Goal: Task Accomplishment & Management: Use online tool/utility

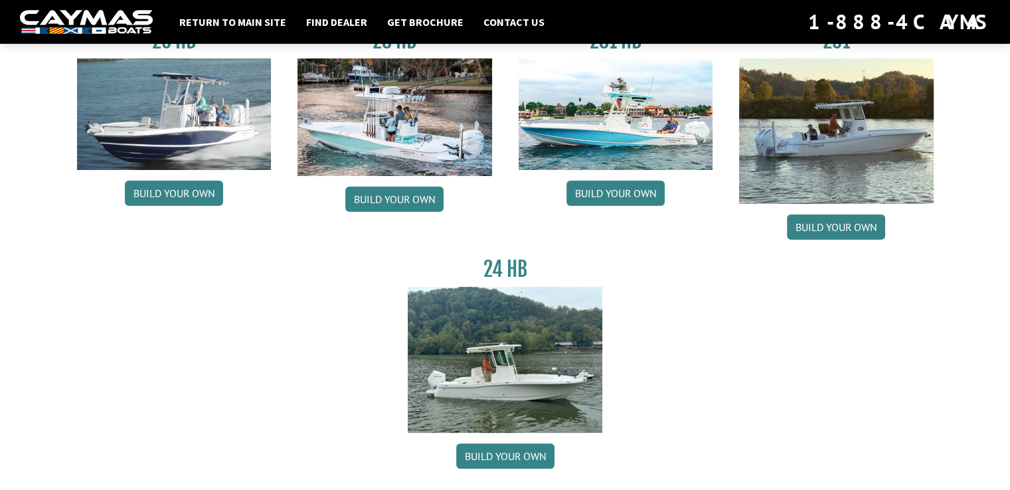
scroll to position [132, 0]
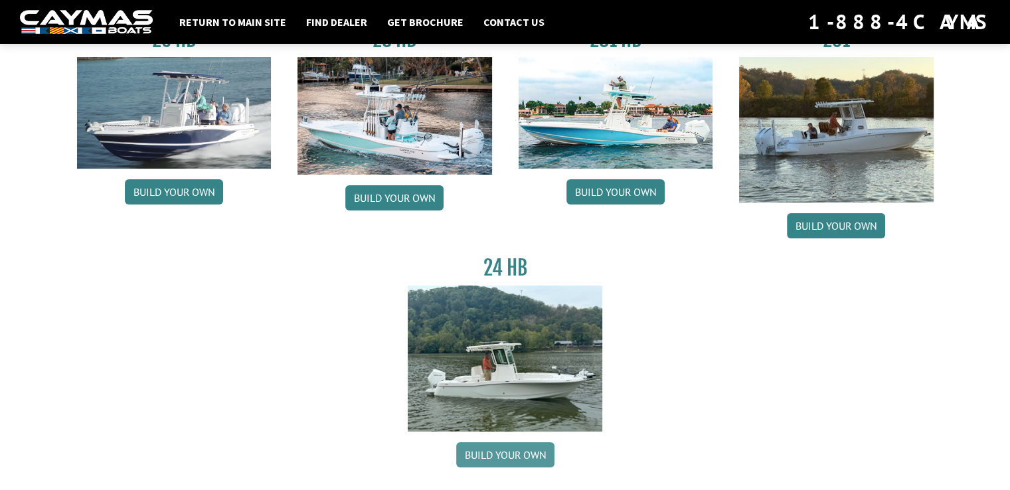
click at [500, 449] on link "Build your own" at bounding box center [505, 454] width 98 height 25
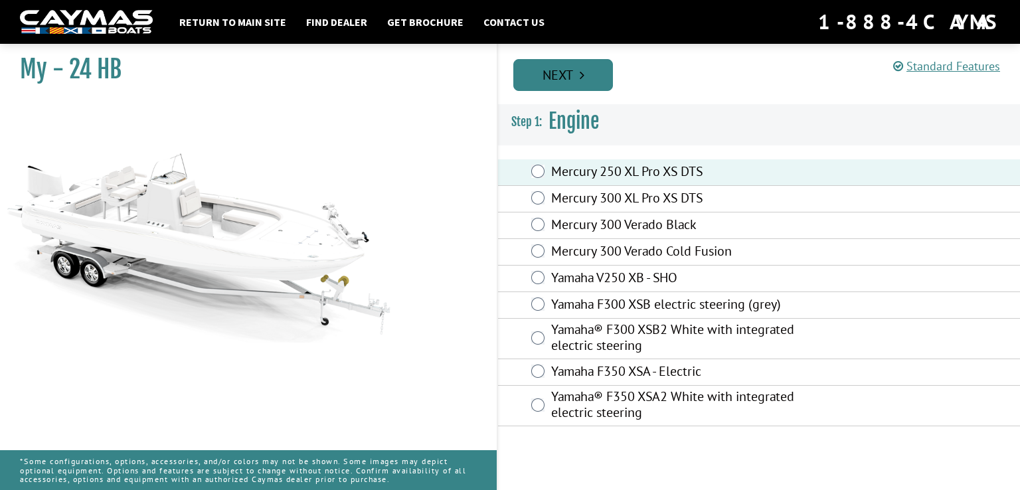
click at [565, 82] on link "Next" at bounding box center [563, 75] width 100 height 32
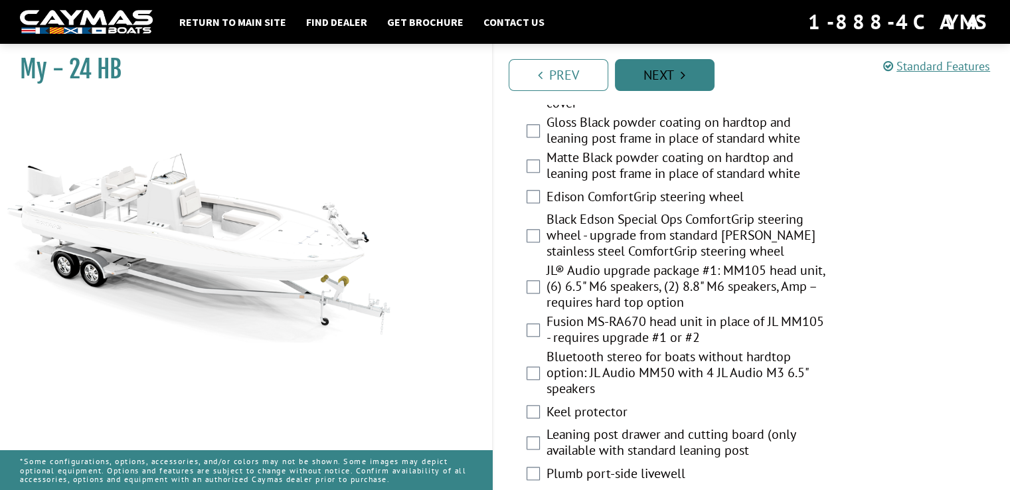
scroll to position [1461, 0]
click at [659, 68] on link "Next" at bounding box center [665, 75] width 100 height 32
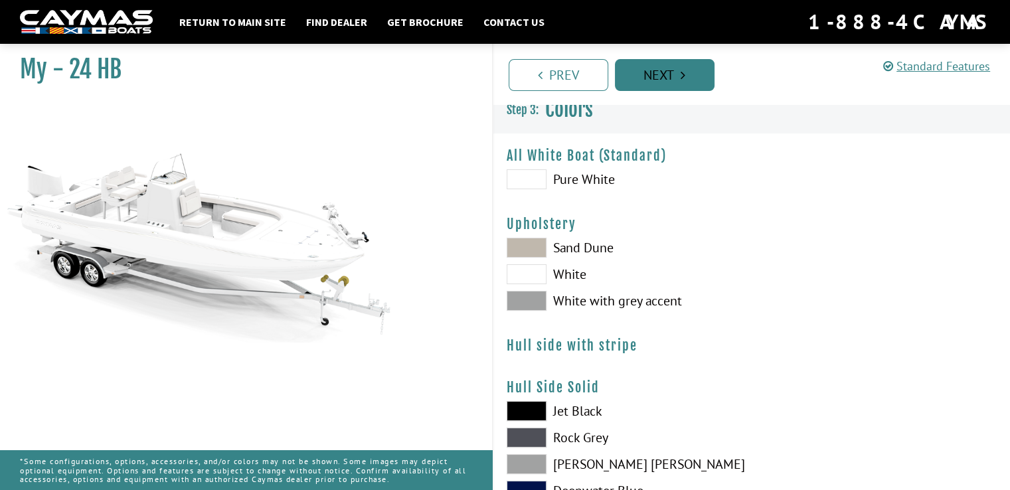
scroll to position [0, 0]
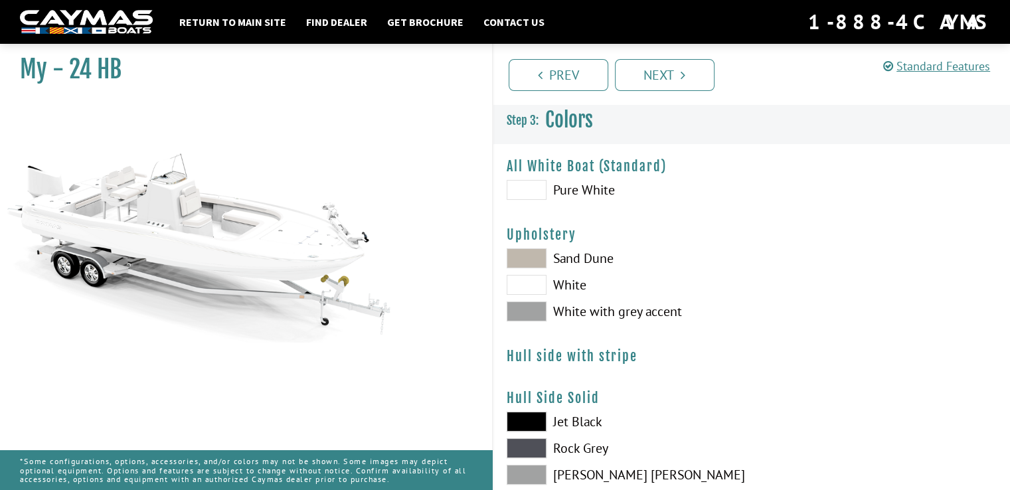
click at [538, 314] on span at bounding box center [527, 311] width 40 height 20
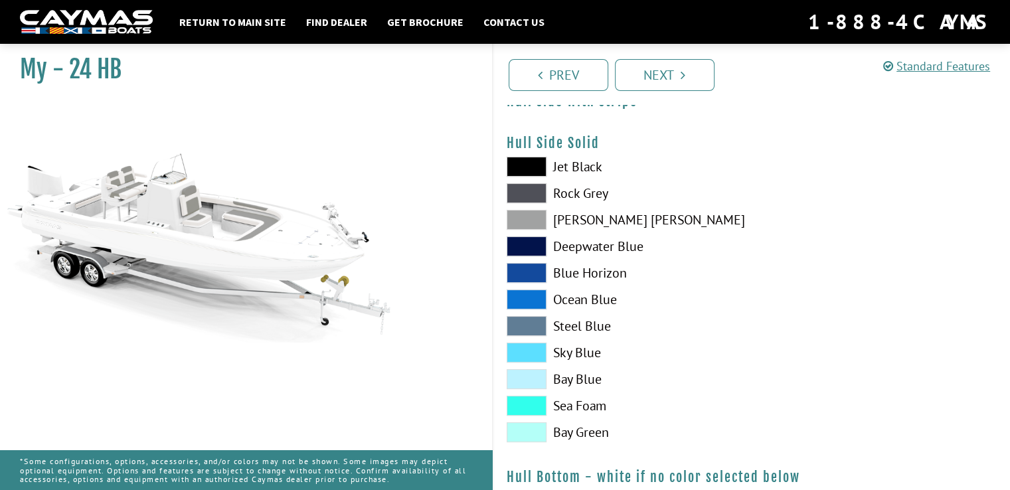
scroll to position [256, 0]
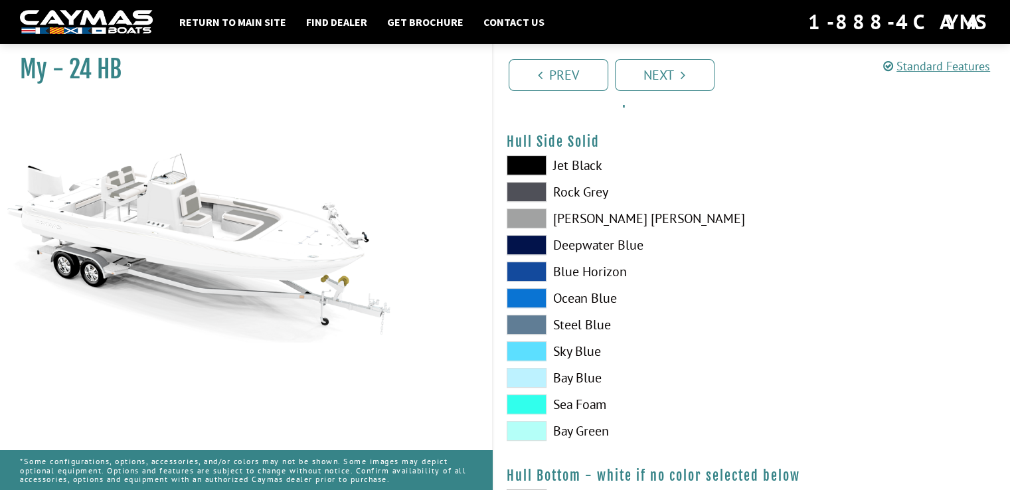
click at [580, 353] on label "Sky Blue" at bounding box center [623, 351] width 232 height 20
click at [534, 380] on span at bounding box center [527, 378] width 40 height 20
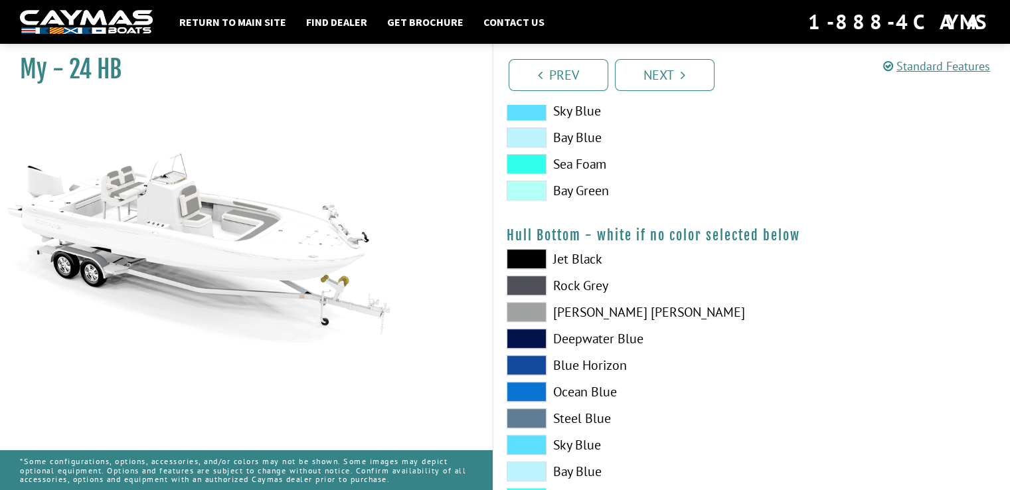
scroll to position [503, 0]
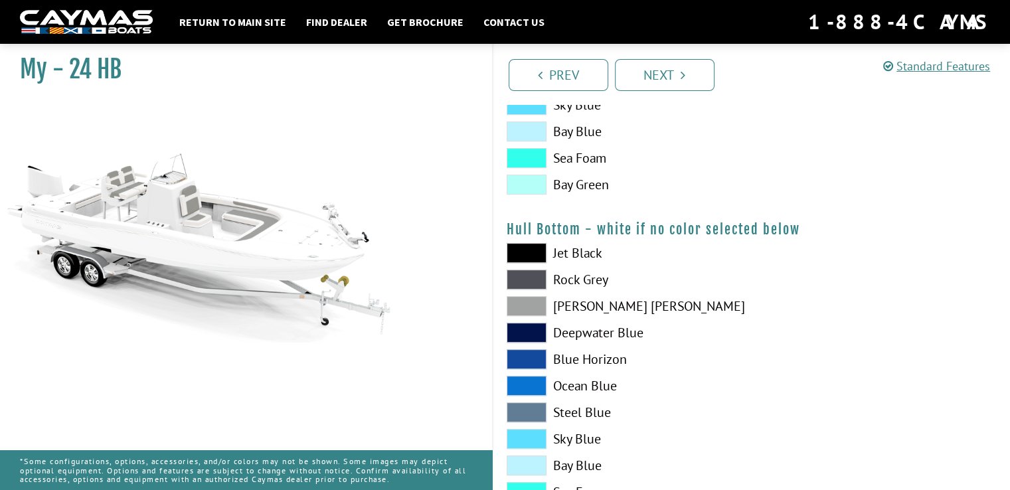
click at [531, 458] on span at bounding box center [527, 465] width 40 height 20
click at [532, 430] on span at bounding box center [527, 439] width 40 height 20
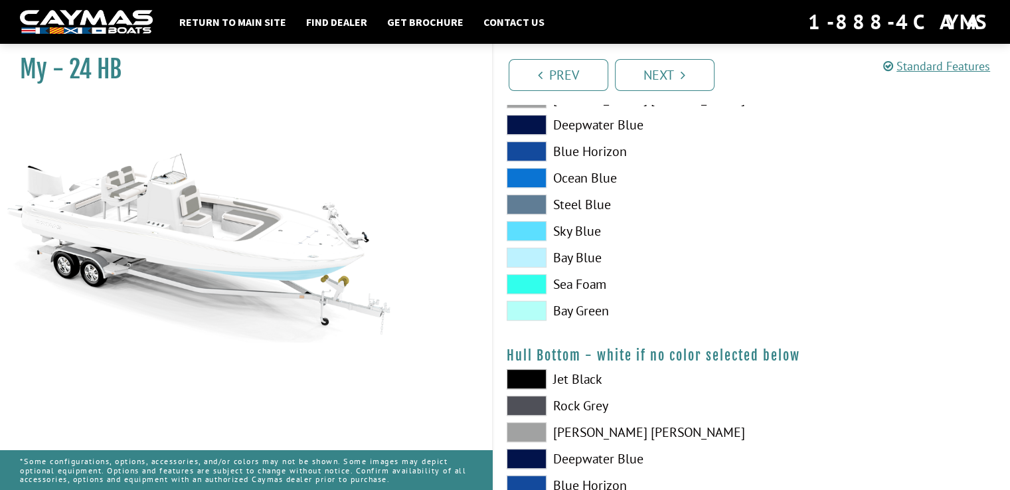
scroll to position [375, 0]
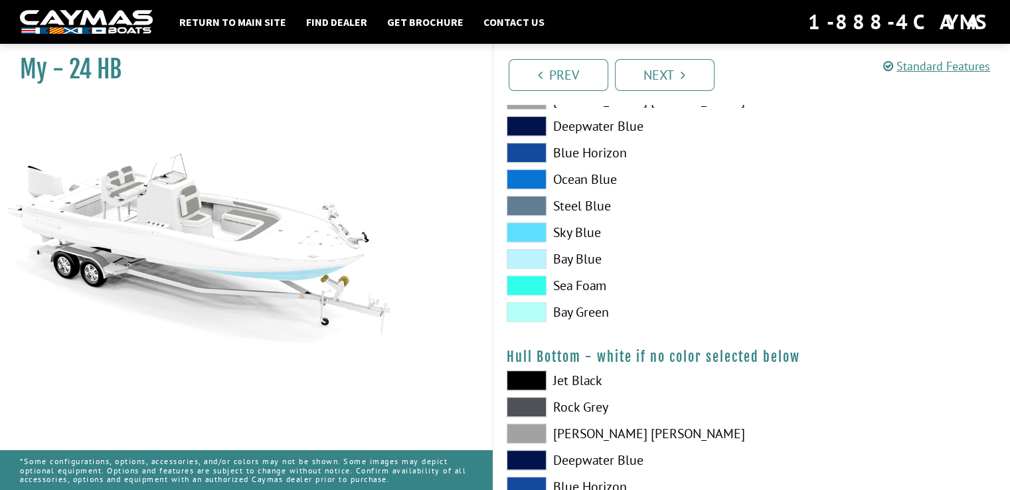
click at [540, 232] on span at bounding box center [527, 232] width 40 height 20
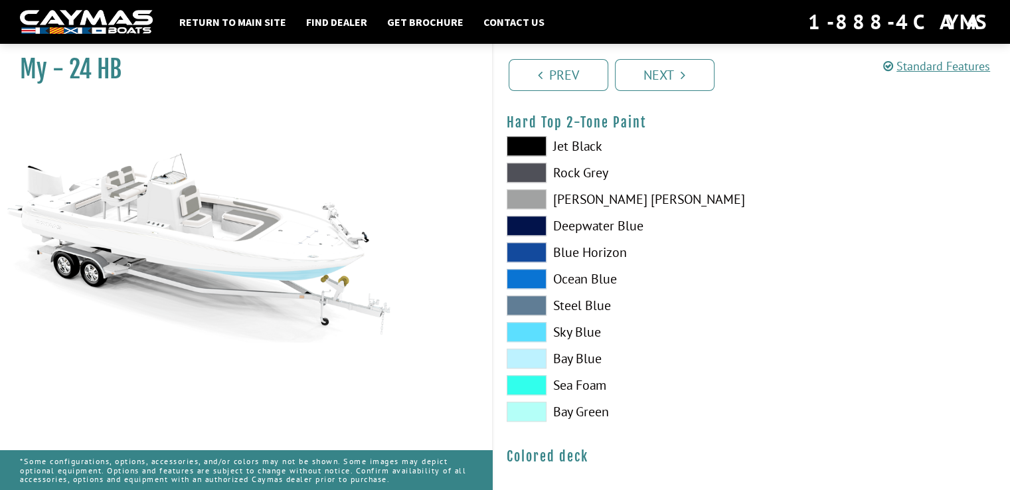
scroll to position [943, 0]
click at [539, 333] on span at bounding box center [527, 333] width 40 height 20
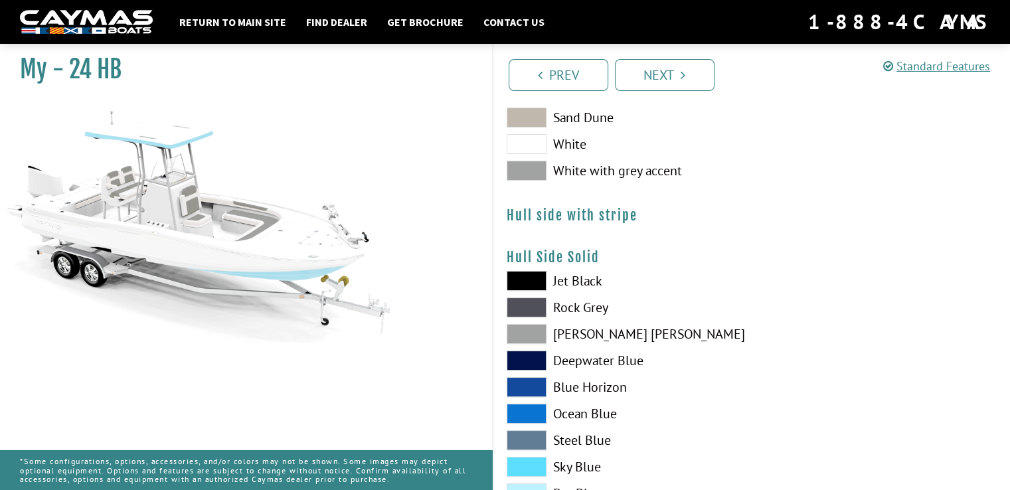
scroll to position [147, 0]
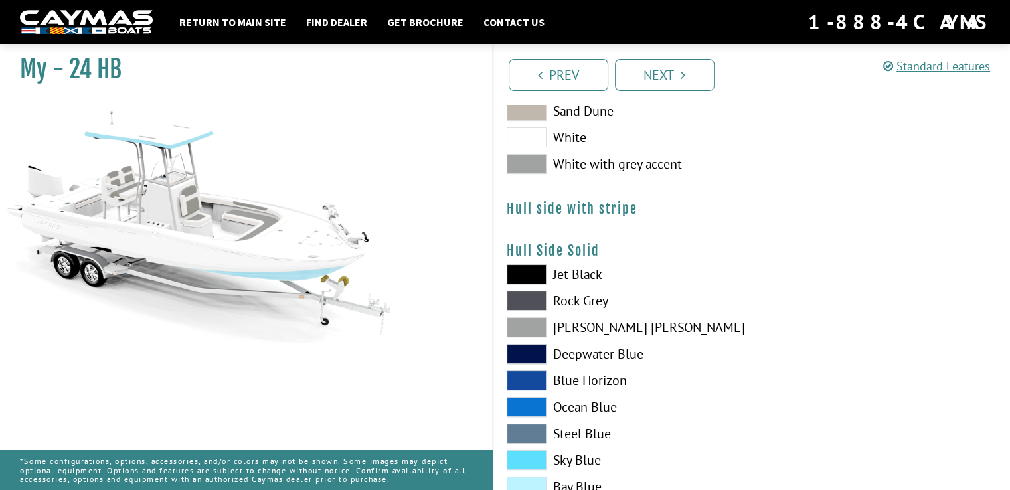
click at [538, 378] on span at bounding box center [527, 380] width 40 height 20
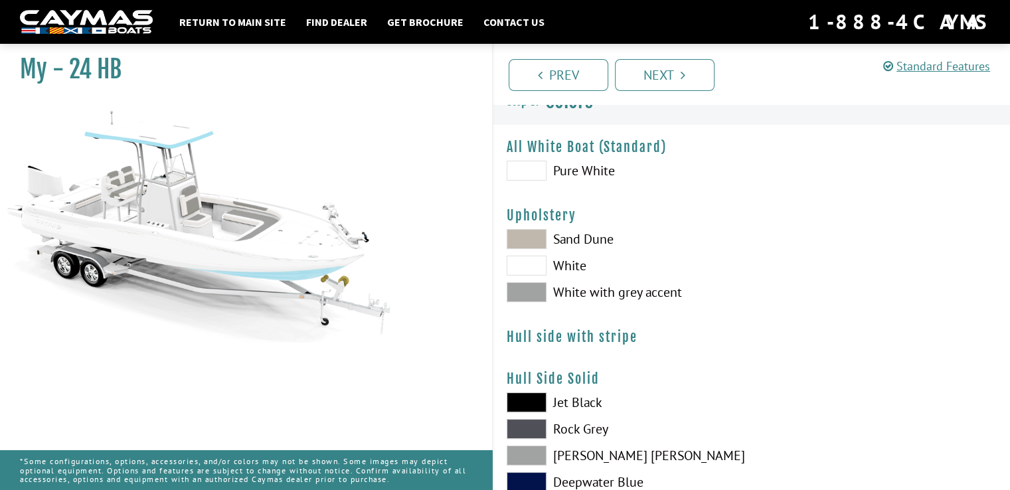
scroll to position [0, 0]
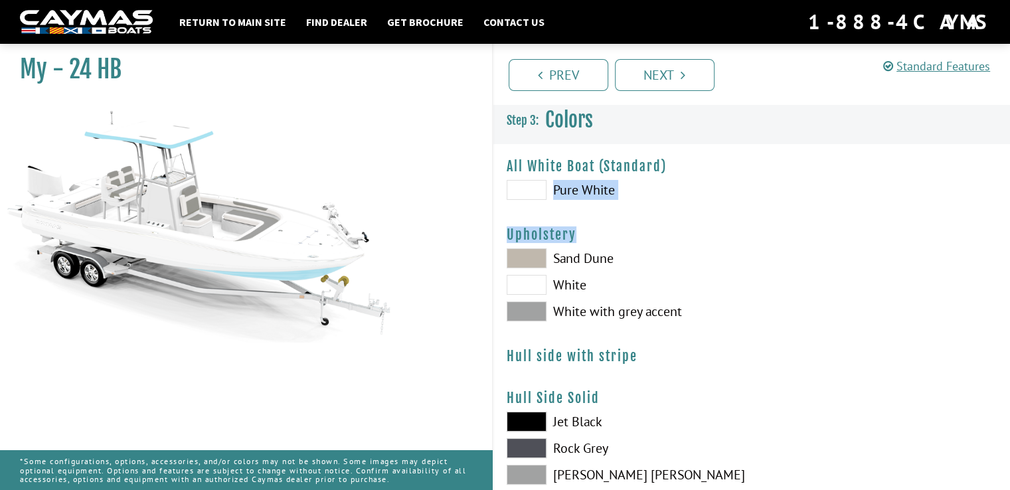
drag, startPoint x: 526, startPoint y: 198, endPoint x: 618, endPoint y: 261, distance: 111.8
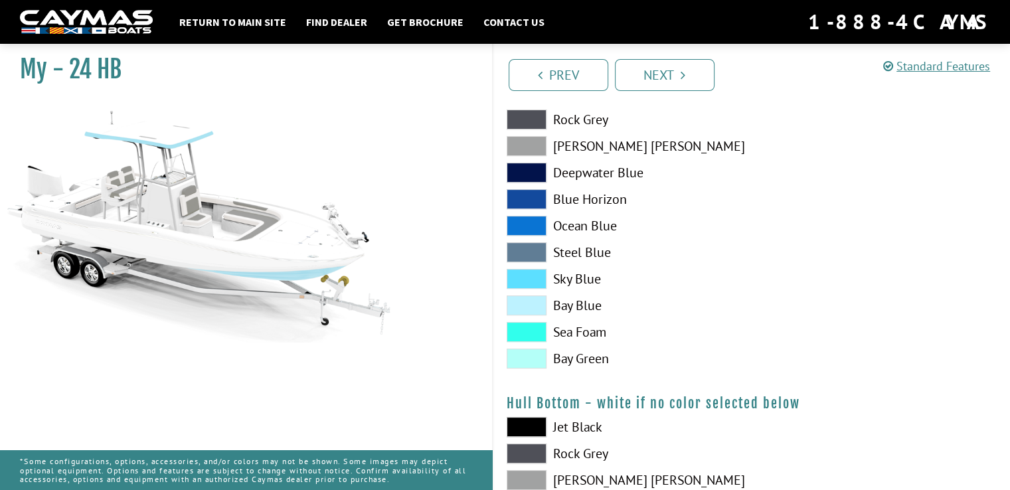
scroll to position [317, 0]
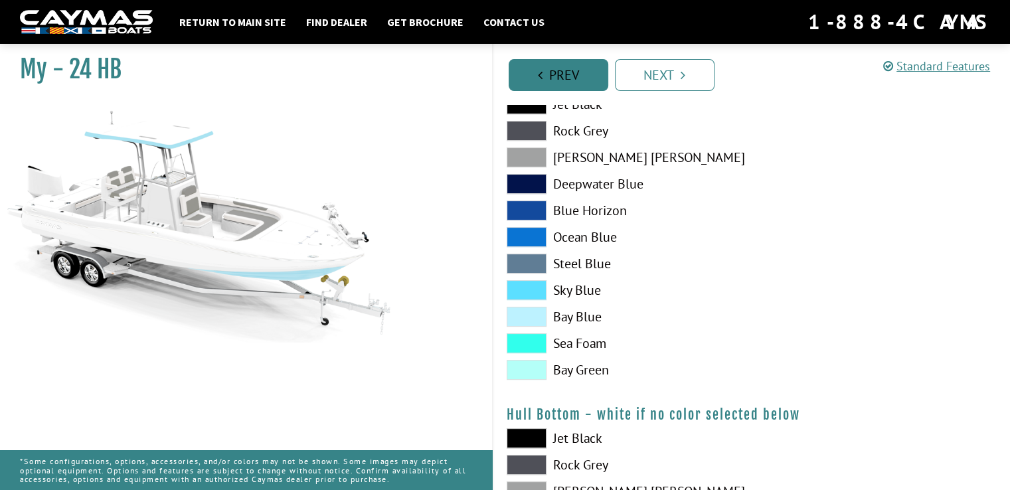
click at [542, 74] on link "Prev" at bounding box center [559, 75] width 100 height 32
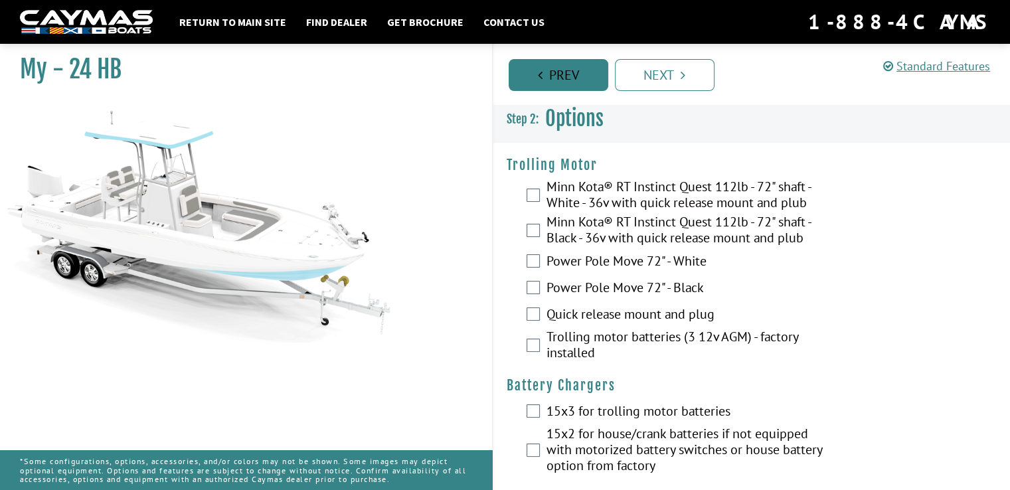
scroll to position [0, 0]
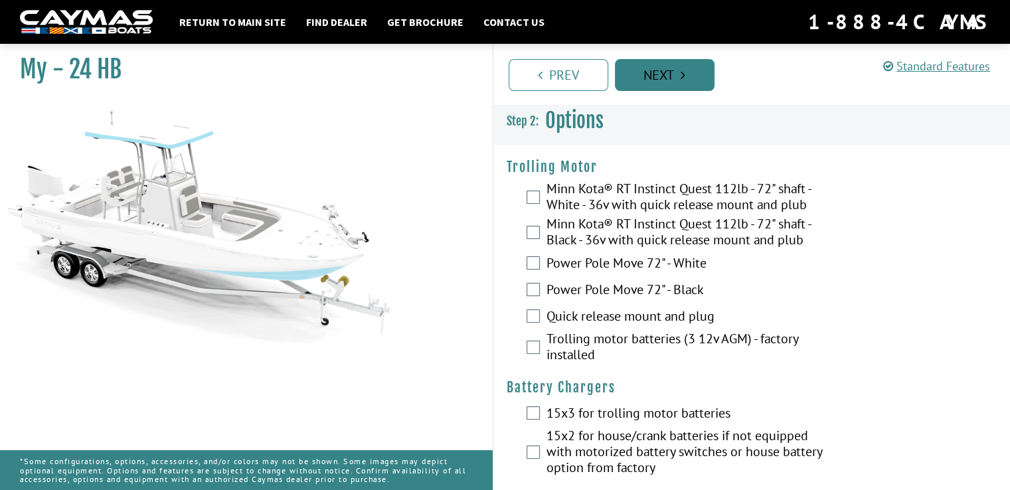
click at [669, 70] on link "Next" at bounding box center [665, 75] width 100 height 32
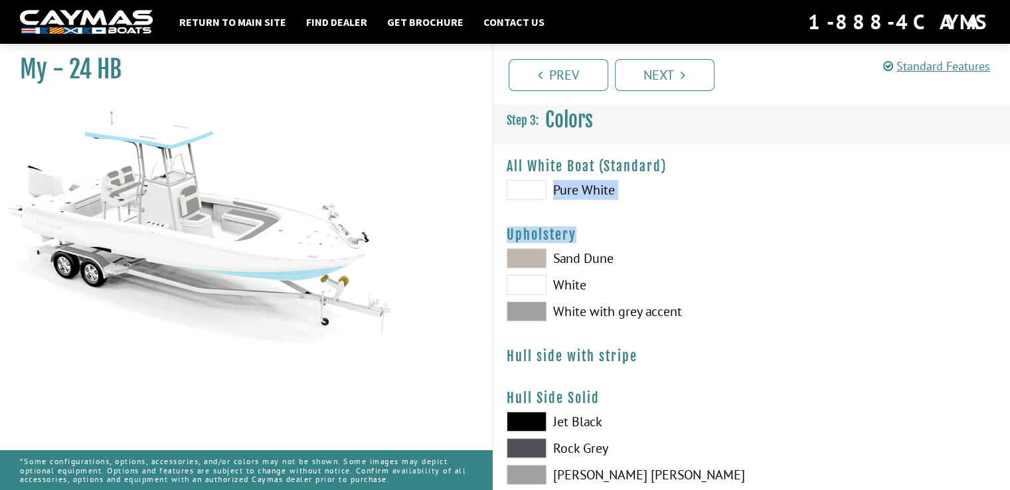
click at [534, 184] on span at bounding box center [527, 190] width 40 height 20
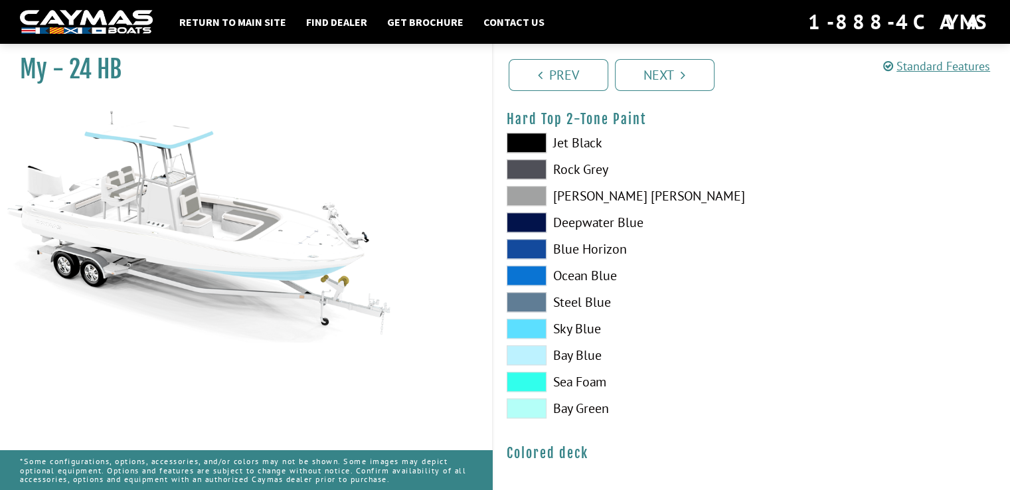
scroll to position [955, 0]
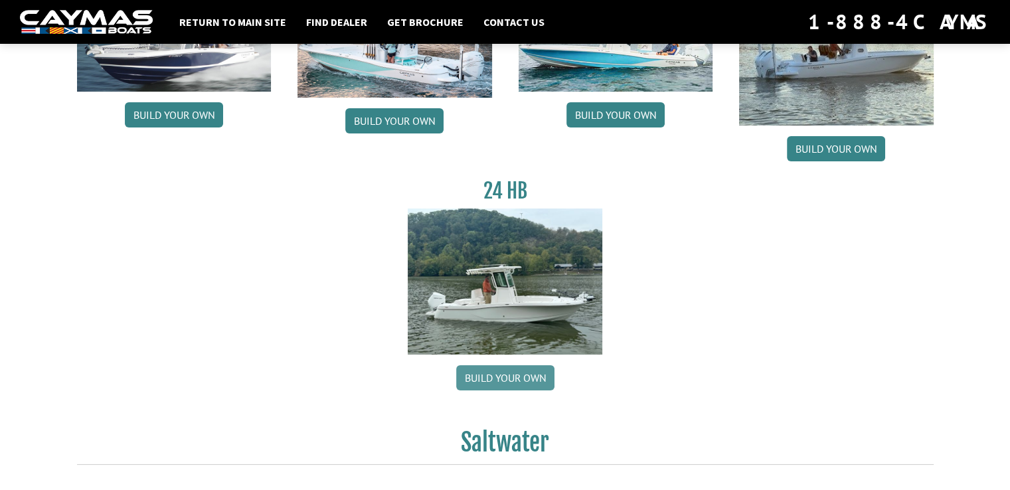
scroll to position [208, 0]
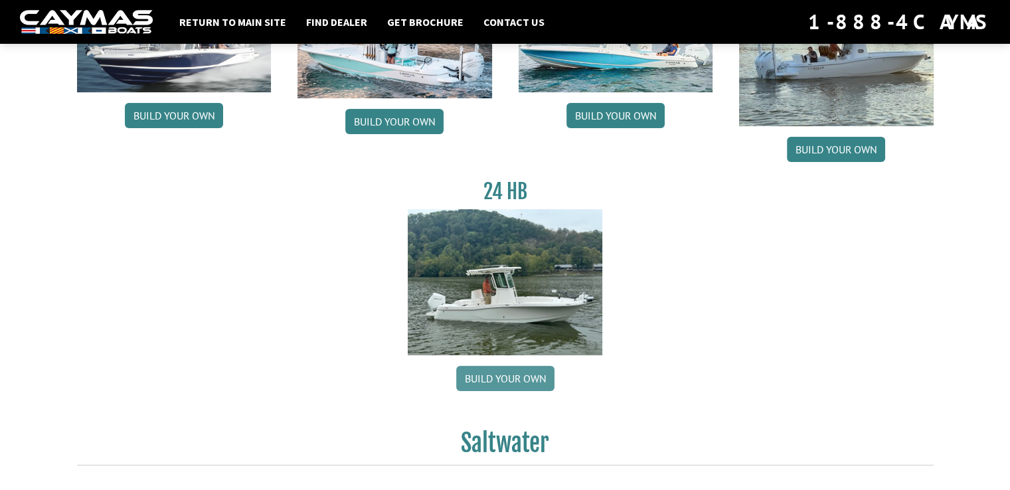
click at [509, 381] on link "Build your own" at bounding box center [505, 378] width 98 height 25
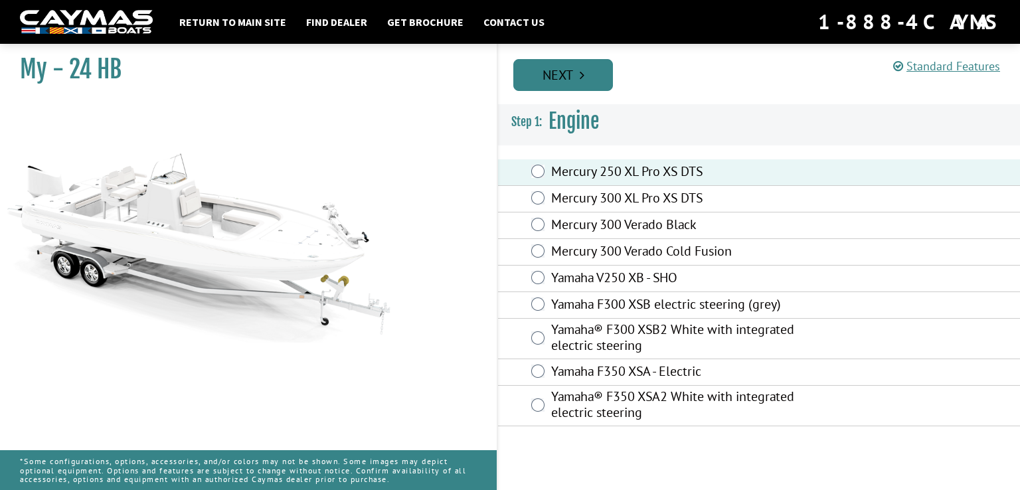
click at [574, 64] on link "Next" at bounding box center [563, 75] width 100 height 32
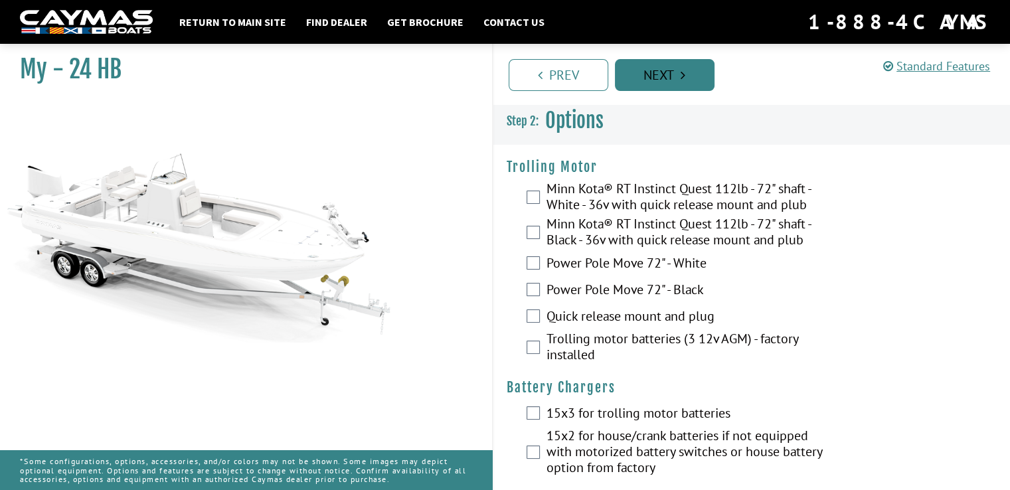
click at [664, 74] on link "Next" at bounding box center [665, 75] width 100 height 32
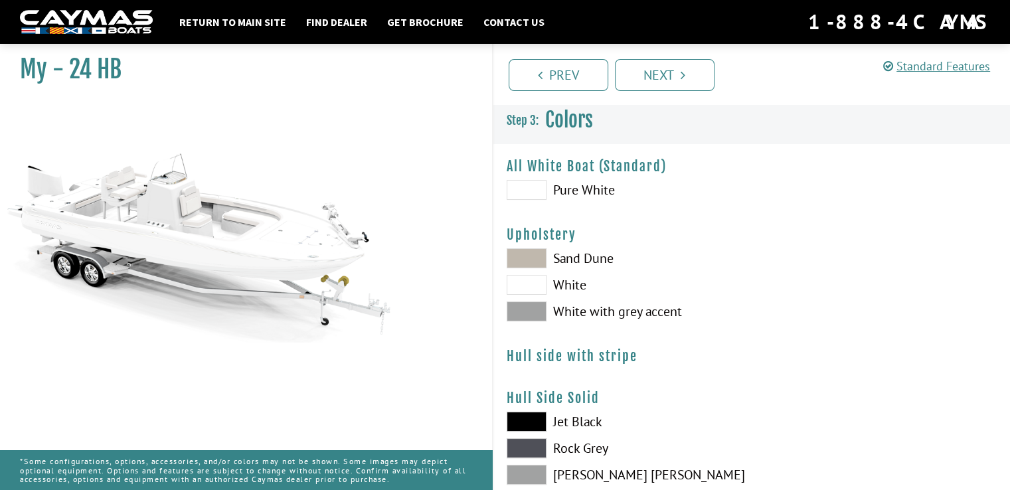
click at [543, 190] on span at bounding box center [527, 190] width 40 height 20
click at [542, 318] on span at bounding box center [527, 311] width 40 height 20
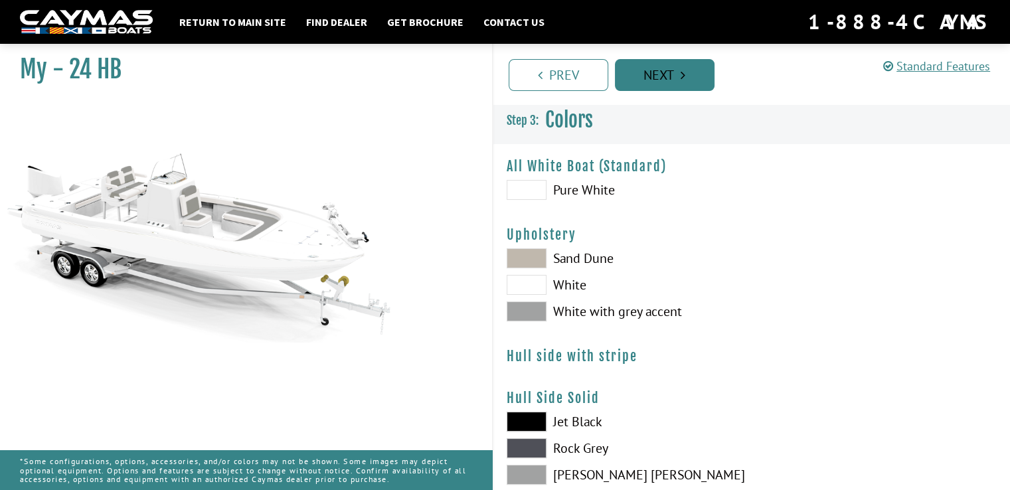
click at [686, 79] on link "Next" at bounding box center [665, 75] width 100 height 32
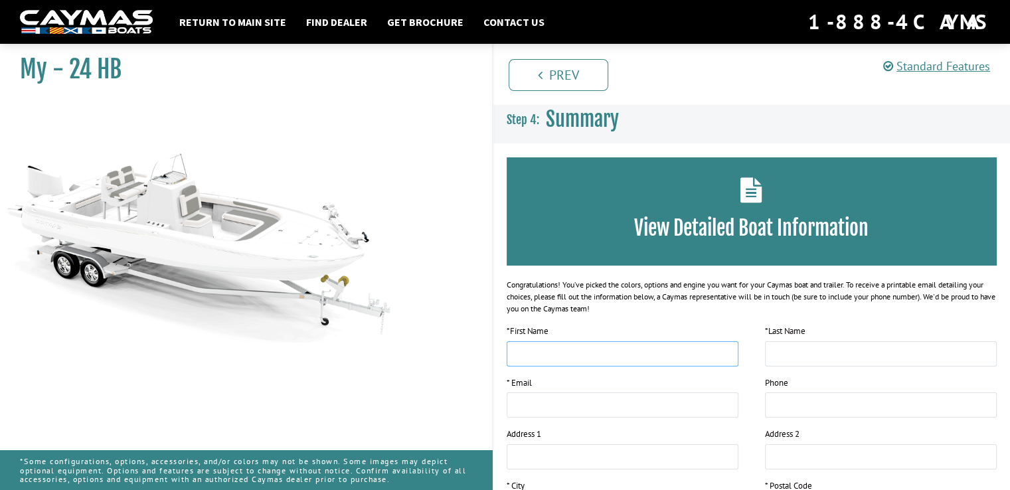
click at [614, 357] on input "text" at bounding box center [623, 353] width 232 height 25
type input "*"
click at [614, 357] on input "*******" at bounding box center [623, 353] width 232 height 25
type input "**********"
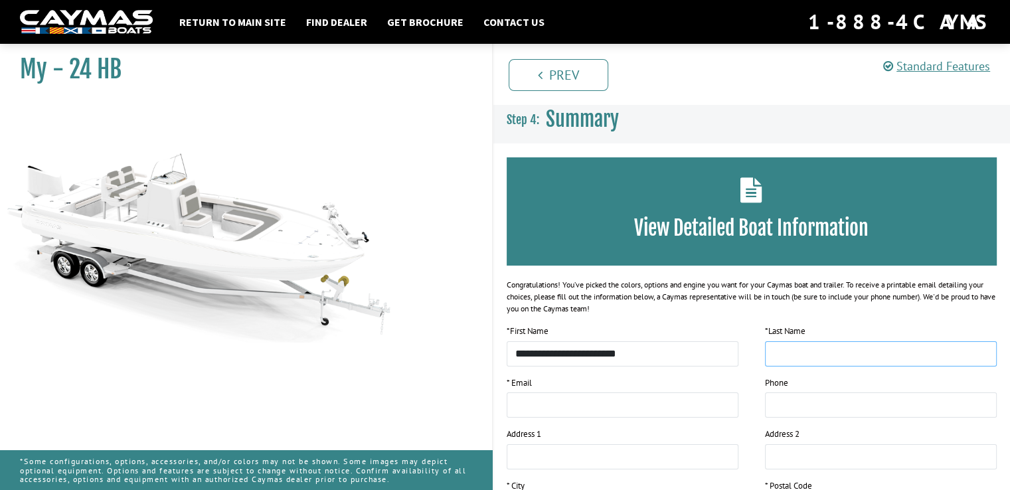
click at [772, 355] on input "text" at bounding box center [881, 353] width 232 height 25
type input "**********"
click at [678, 410] on input "email" at bounding box center [623, 404] width 232 height 25
type input "**********"
click at [783, 414] on input "tel" at bounding box center [881, 404] width 232 height 25
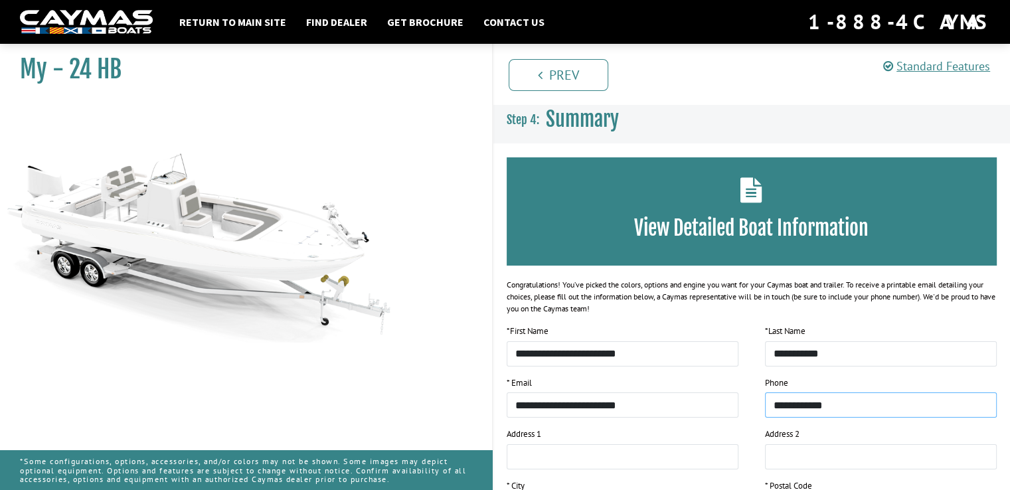
type input "**********"
click at [555, 460] on input "text" at bounding box center [623, 456] width 232 height 25
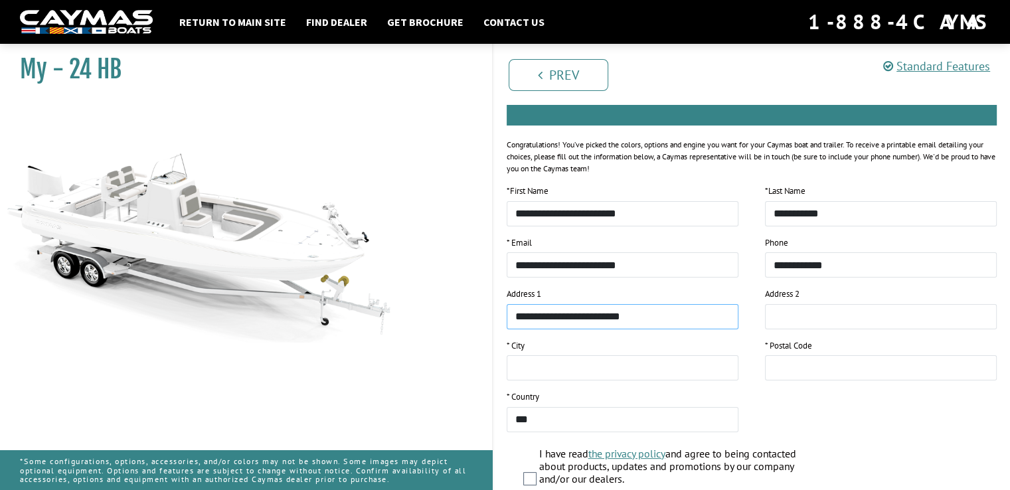
scroll to position [141, 0]
type input "**********"
click at [529, 370] on input "text" at bounding box center [623, 367] width 232 height 25
type input "********"
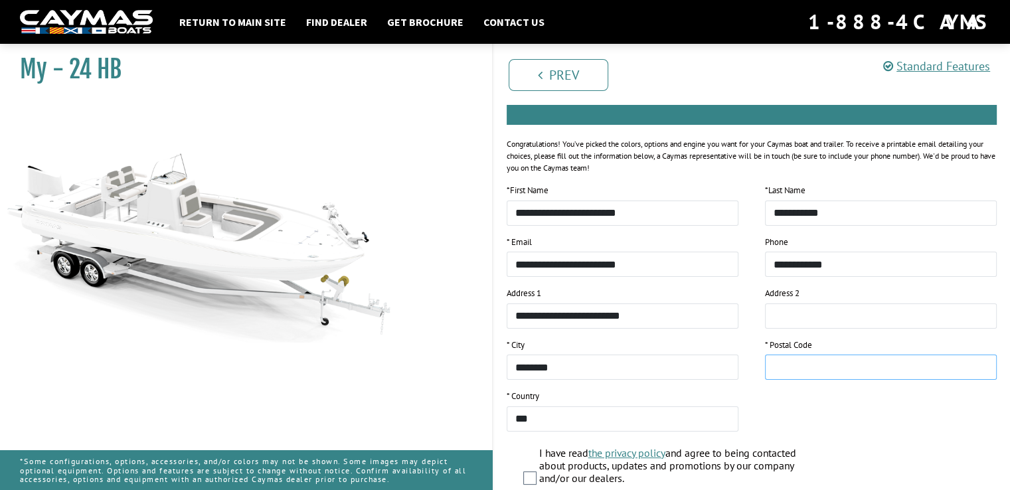
click at [782, 376] on input "text" at bounding box center [881, 367] width 232 height 25
click at [782, 376] on input "*" at bounding box center [881, 367] width 232 height 25
type input "*****"
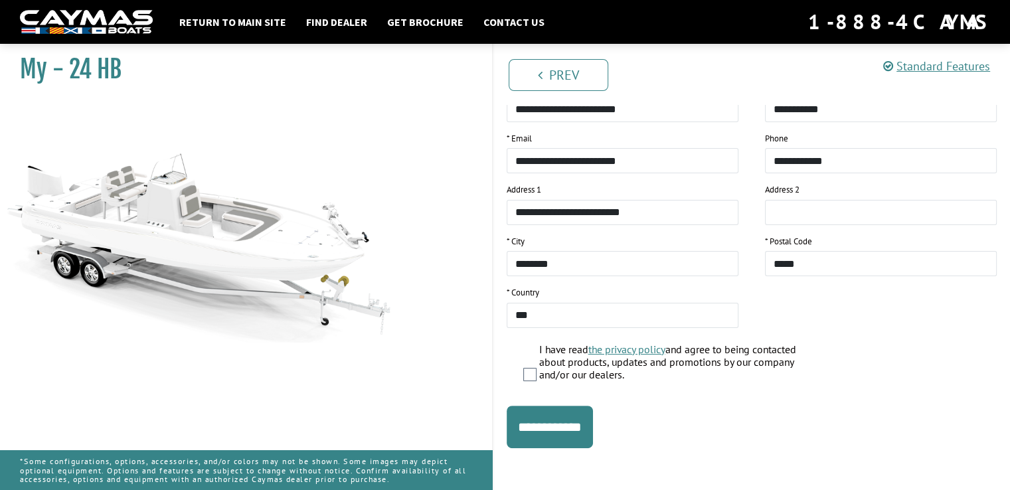
scroll to position [248, 0]
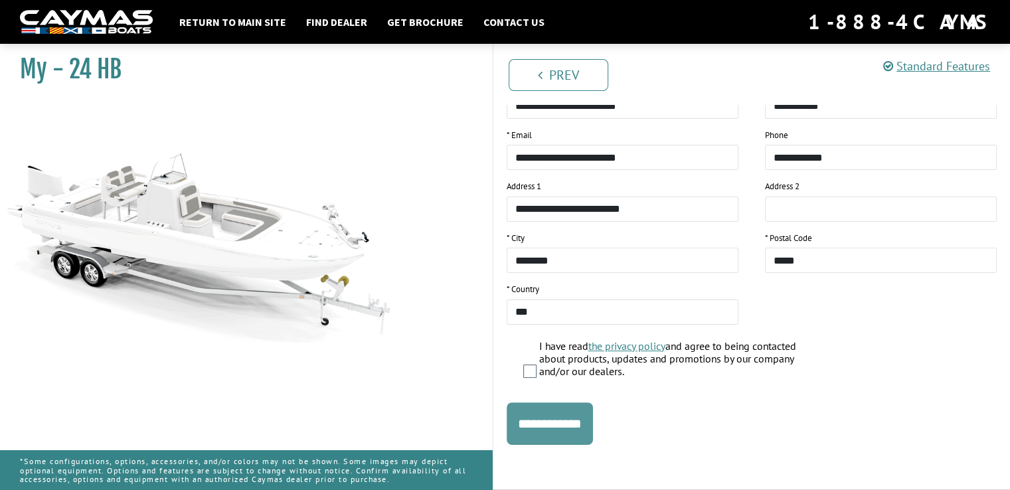
click at [593, 428] on input "**********" at bounding box center [550, 423] width 86 height 42
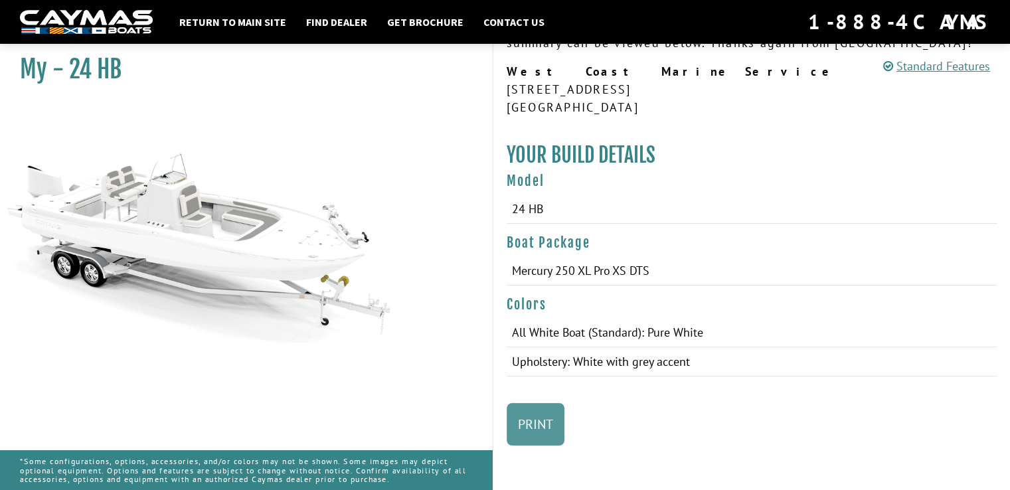
click at [548, 423] on link "Print" at bounding box center [536, 424] width 58 height 42
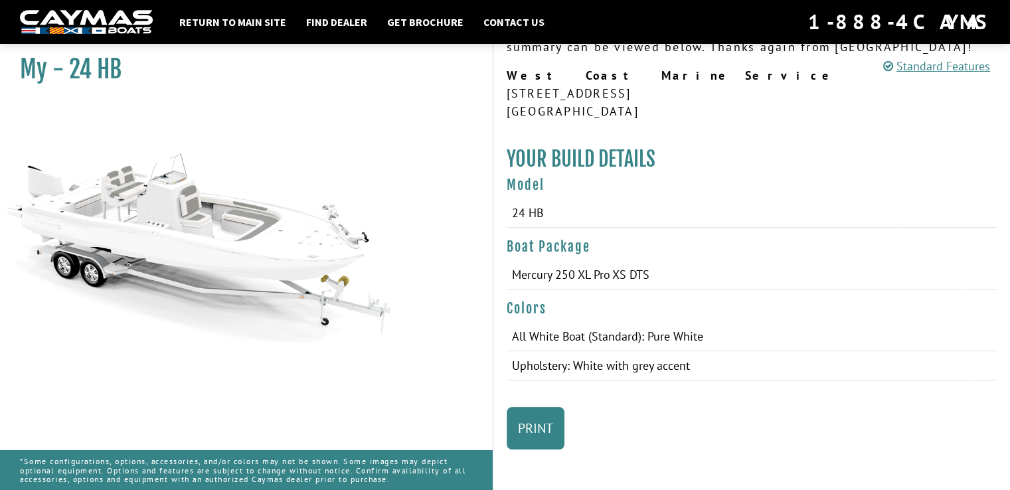
scroll to position [159, 0]
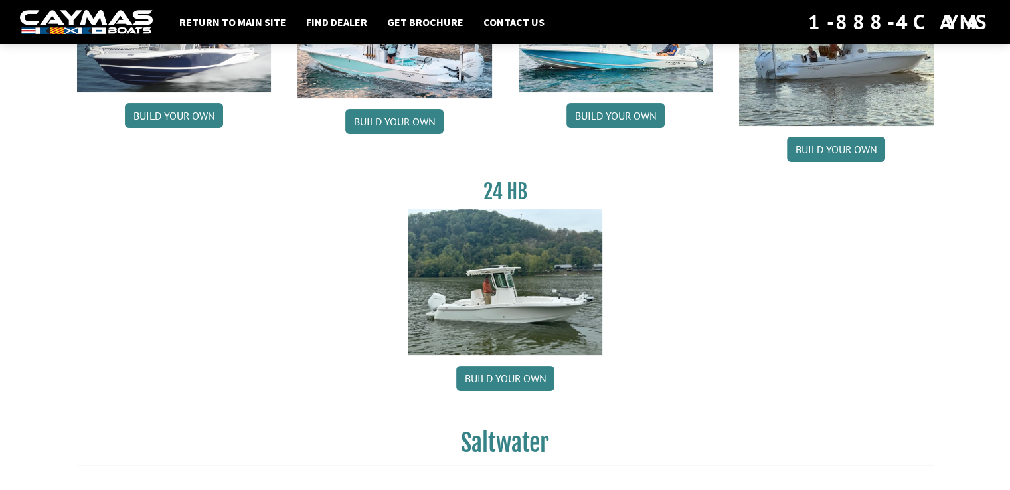
scroll to position [208, 0]
click at [861, 44] on img at bounding box center [836, 53] width 195 height 145
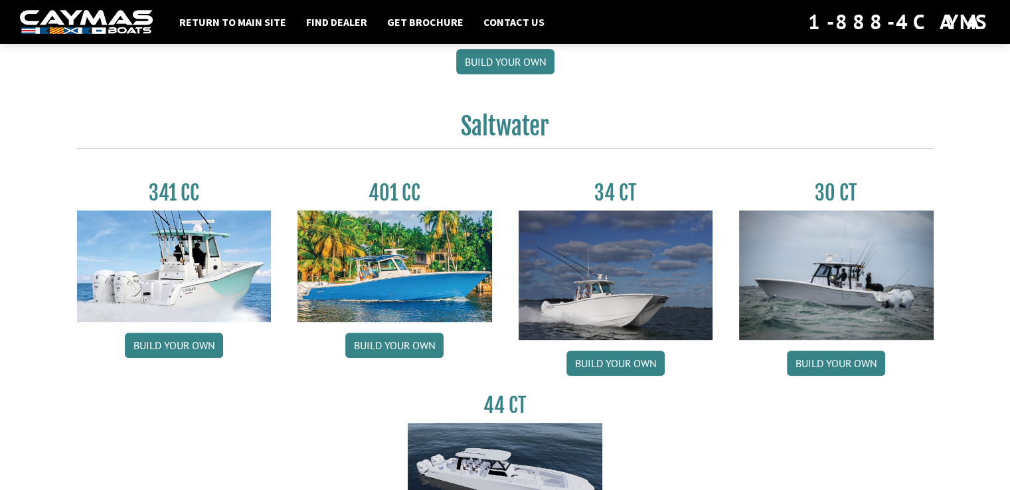
scroll to position [523, 0]
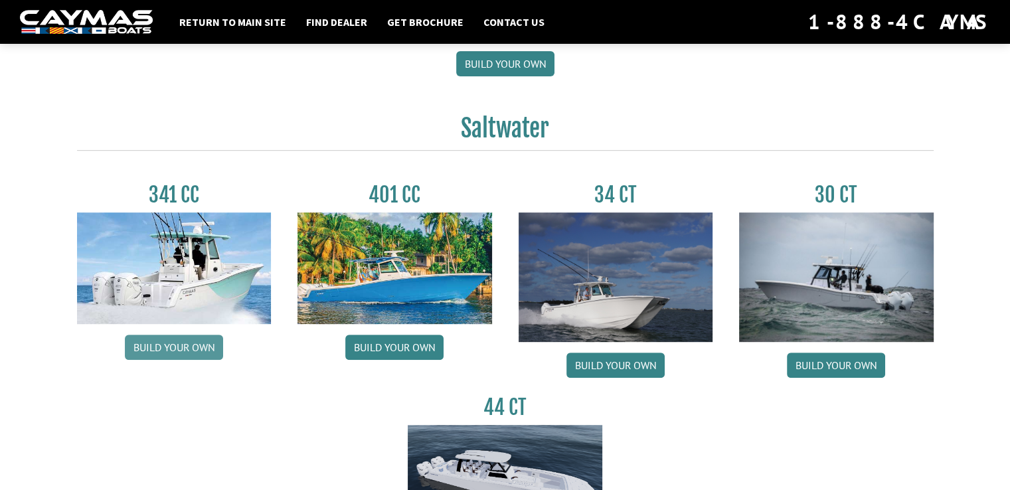
click at [195, 353] on link "Build your own" at bounding box center [174, 347] width 98 height 25
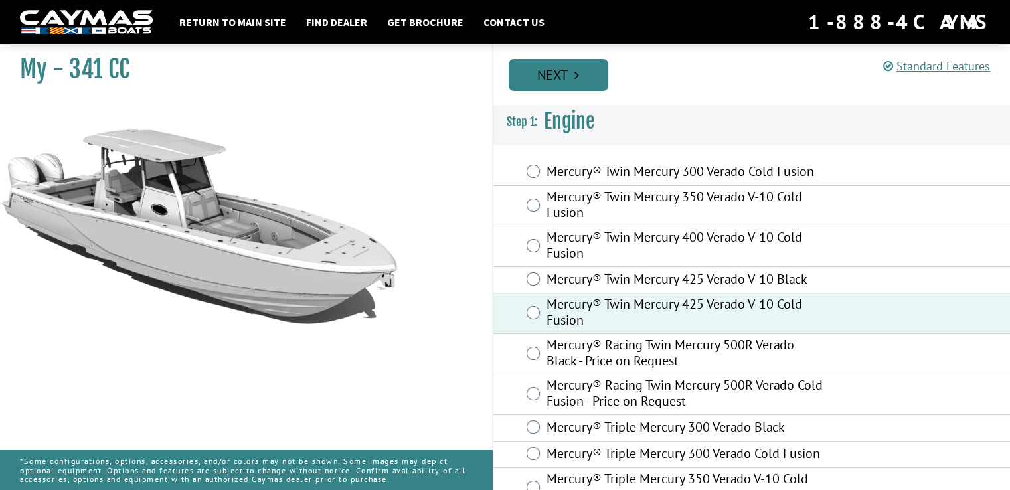
click at [555, 85] on link "Next" at bounding box center [559, 75] width 100 height 32
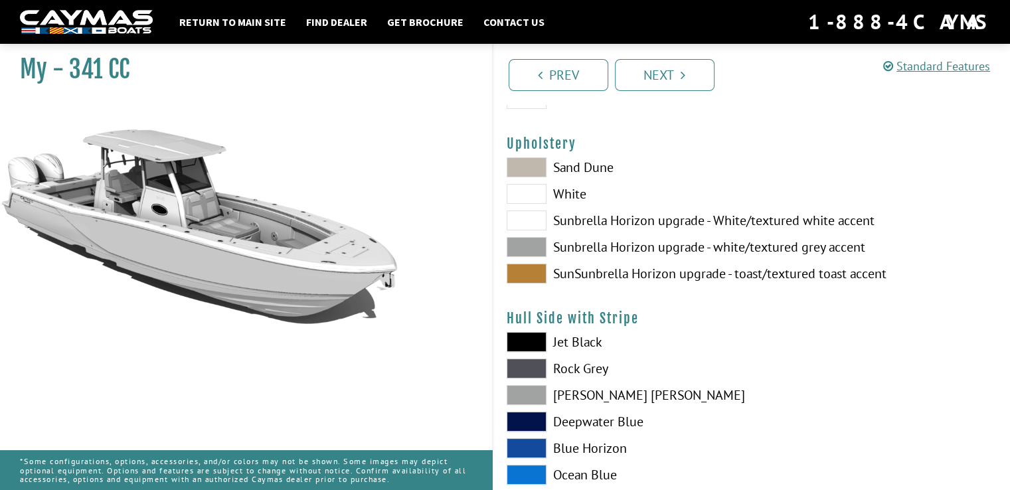
scroll to position [96, 0]
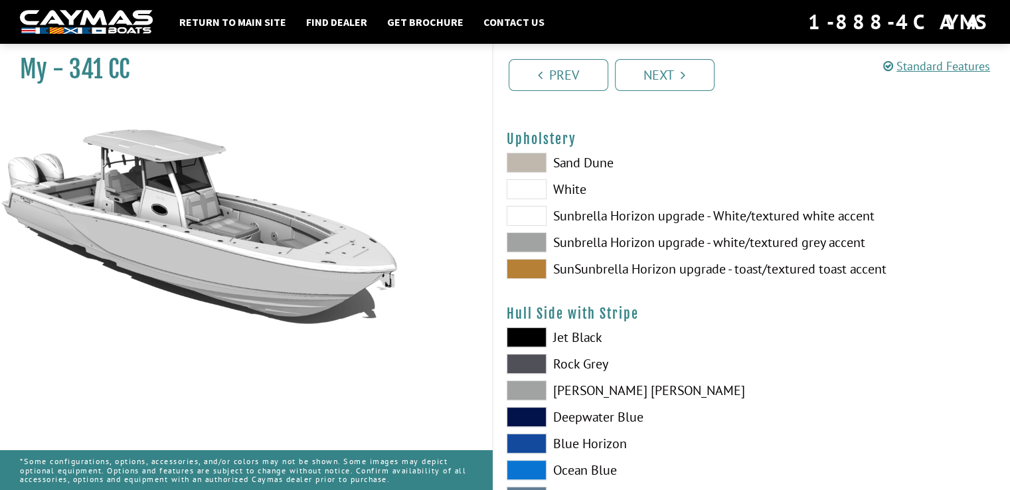
click at [524, 359] on span at bounding box center [527, 364] width 40 height 20
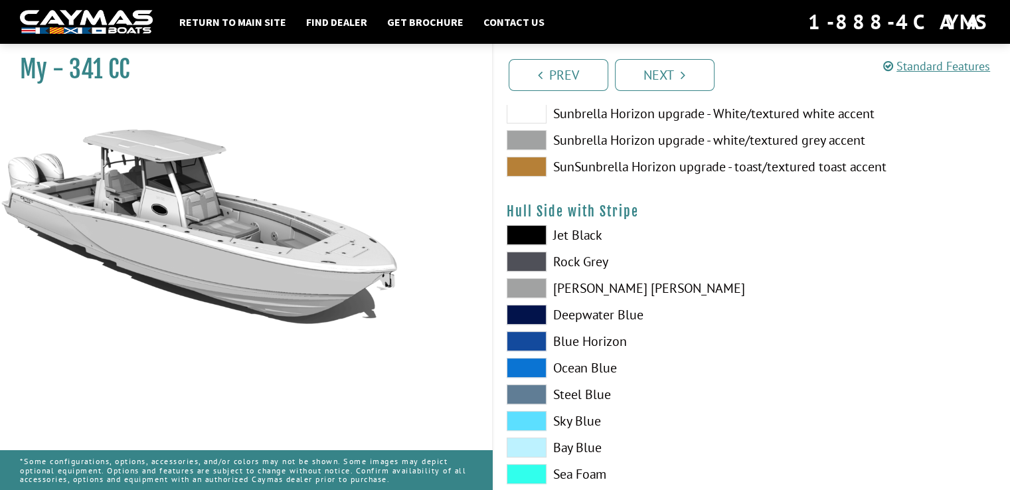
scroll to position [201, 0]
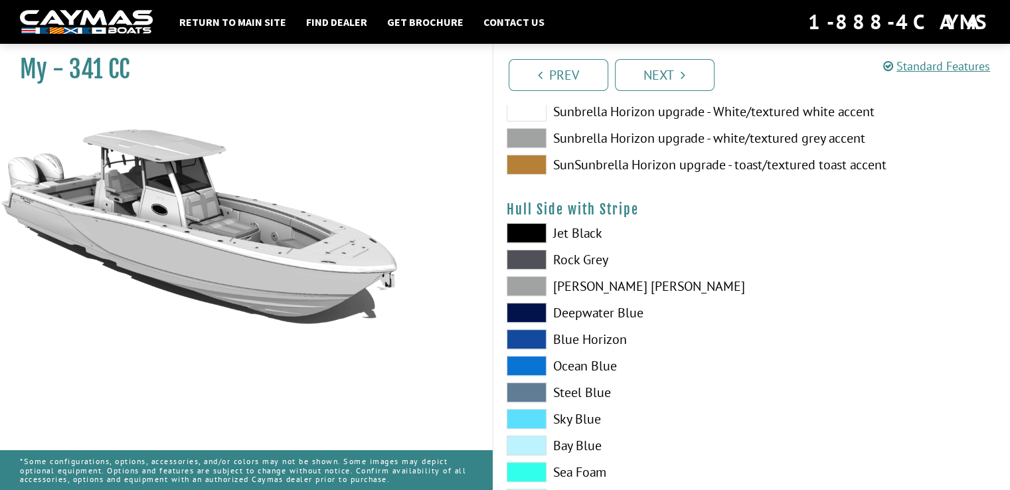
click at [530, 371] on span at bounding box center [527, 366] width 40 height 20
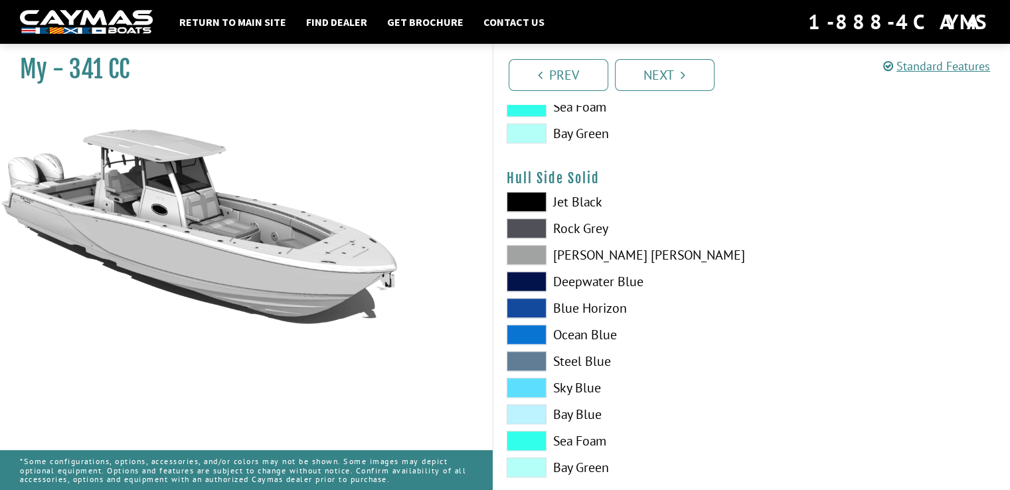
scroll to position [571, 0]
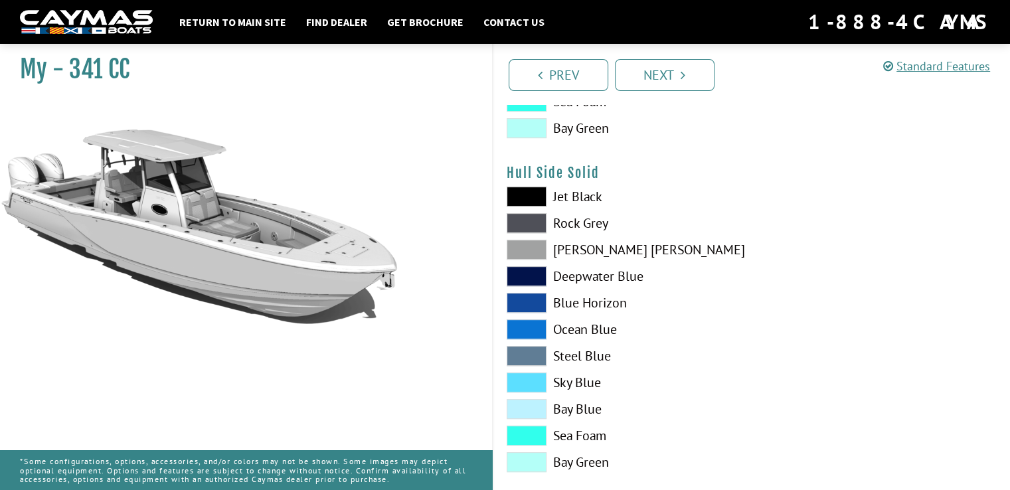
click at [525, 307] on span at bounding box center [527, 303] width 40 height 20
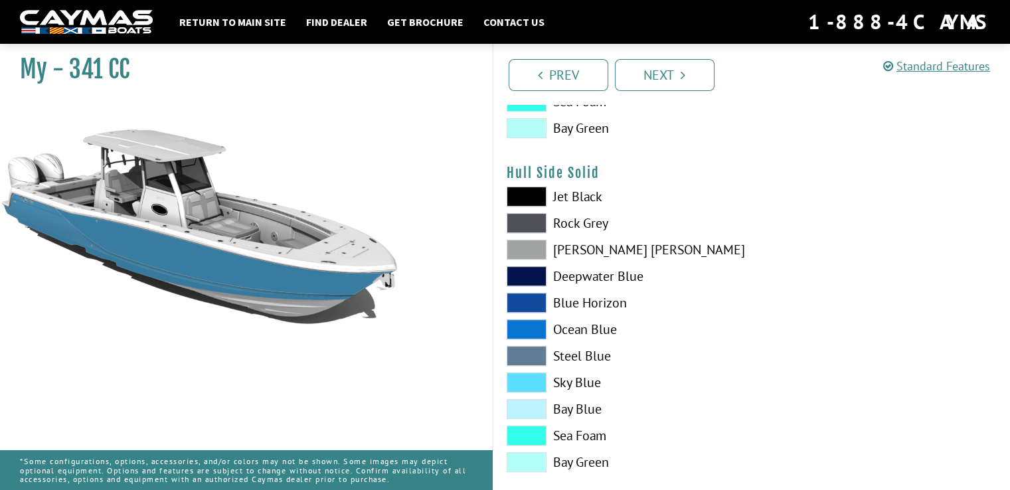
click at [533, 383] on span at bounding box center [527, 382] width 40 height 20
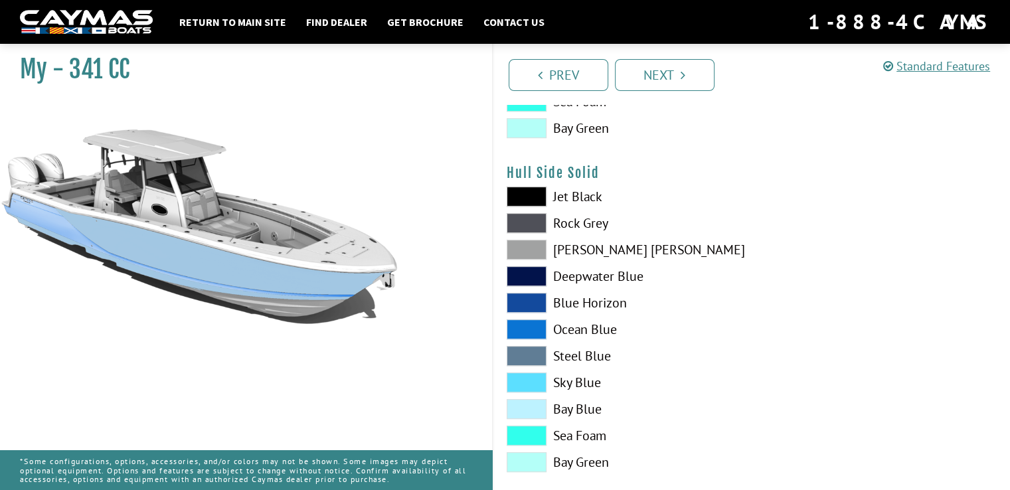
click at [523, 255] on span at bounding box center [527, 250] width 40 height 20
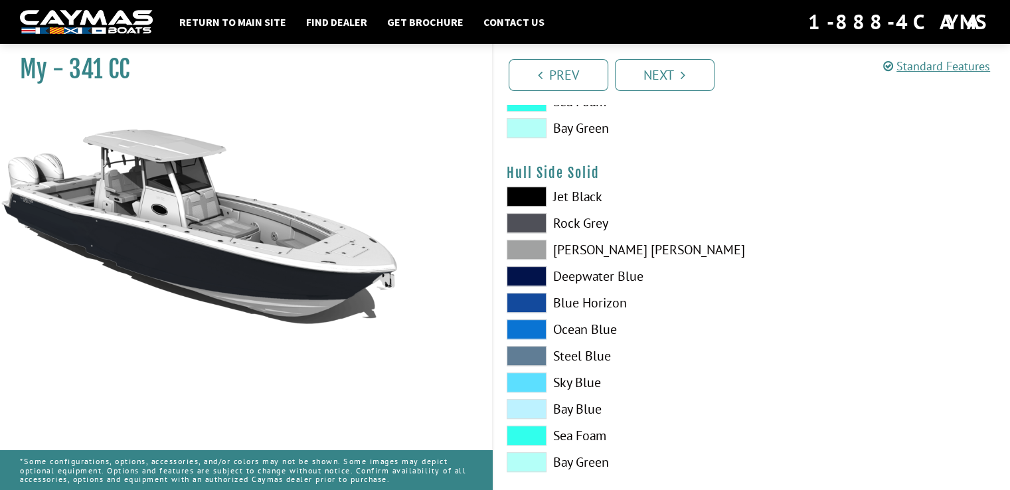
click at [535, 223] on span at bounding box center [527, 223] width 40 height 20
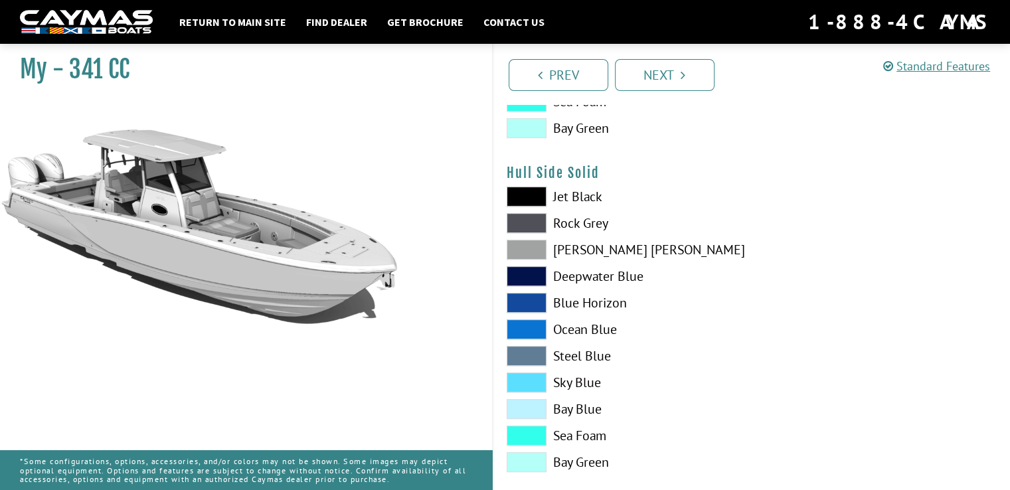
click at [539, 252] on span at bounding box center [527, 250] width 40 height 20
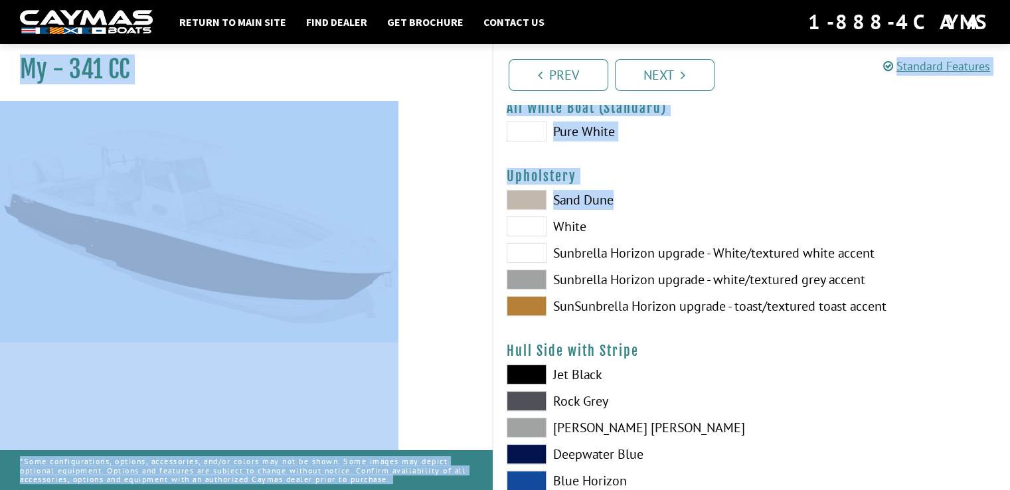
scroll to position [0, 0]
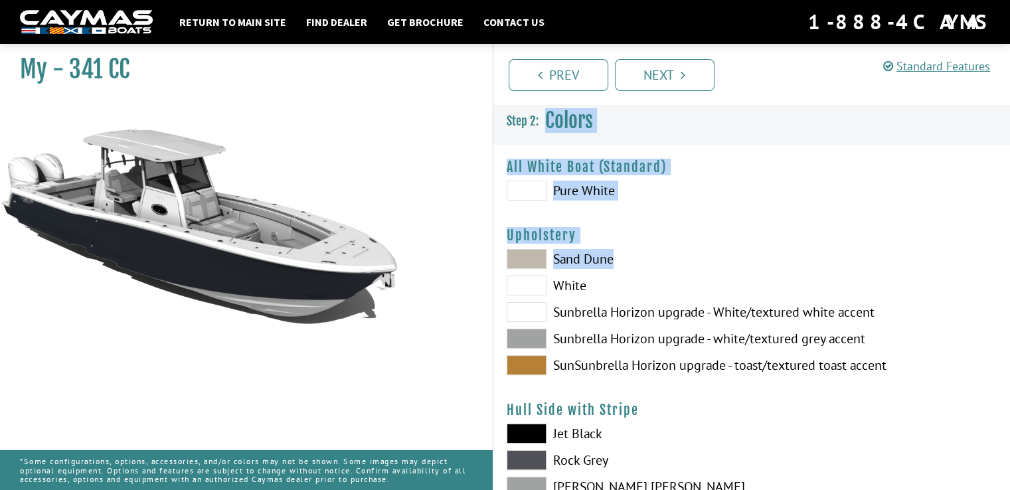
drag, startPoint x: 604, startPoint y: 214, endPoint x: 1004, endPoint y: -13, distance: 460.6
click at [558, 74] on link "Prev" at bounding box center [559, 75] width 100 height 32
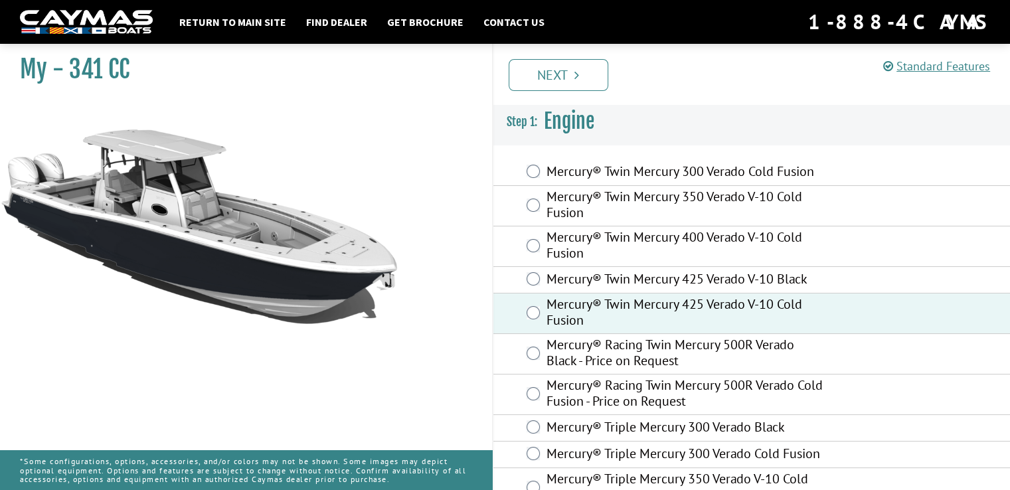
click at [558, 74] on link "Next" at bounding box center [559, 75] width 100 height 32
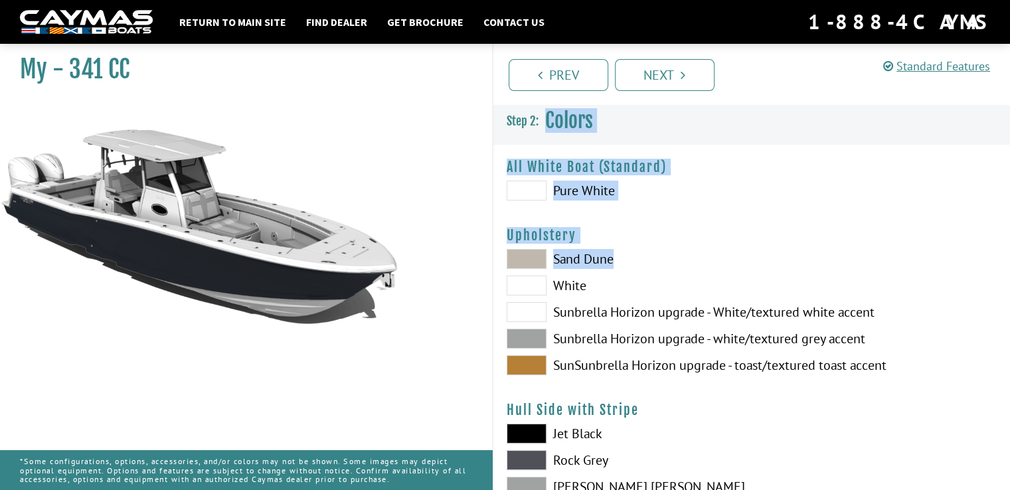
click at [648, 126] on h3 "Colors" at bounding box center [751, 120] width 517 height 49
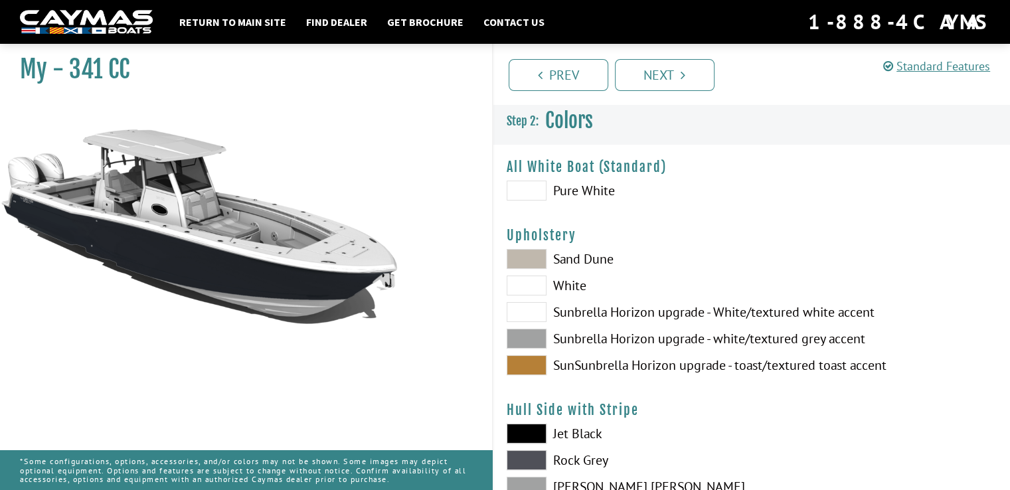
click at [533, 339] on span at bounding box center [527, 339] width 40 height 20
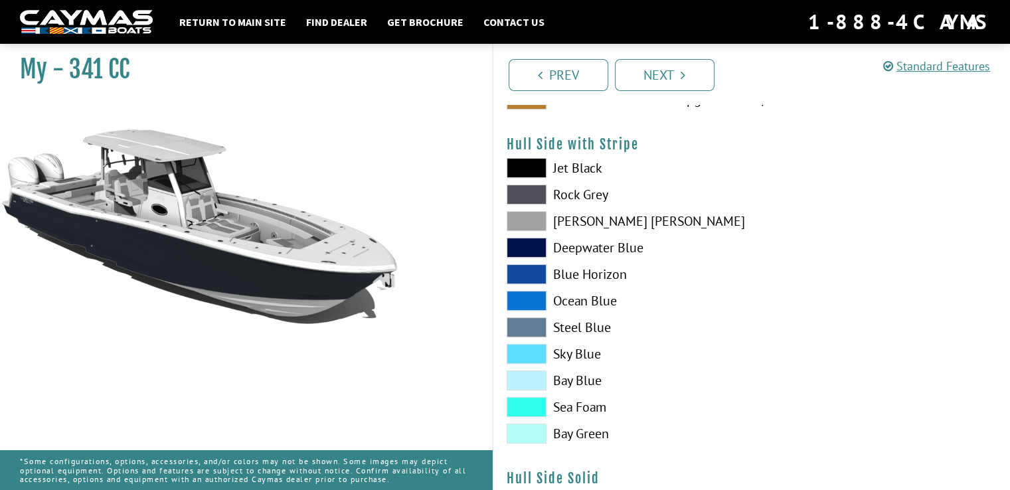
scroll to position [273, 0]
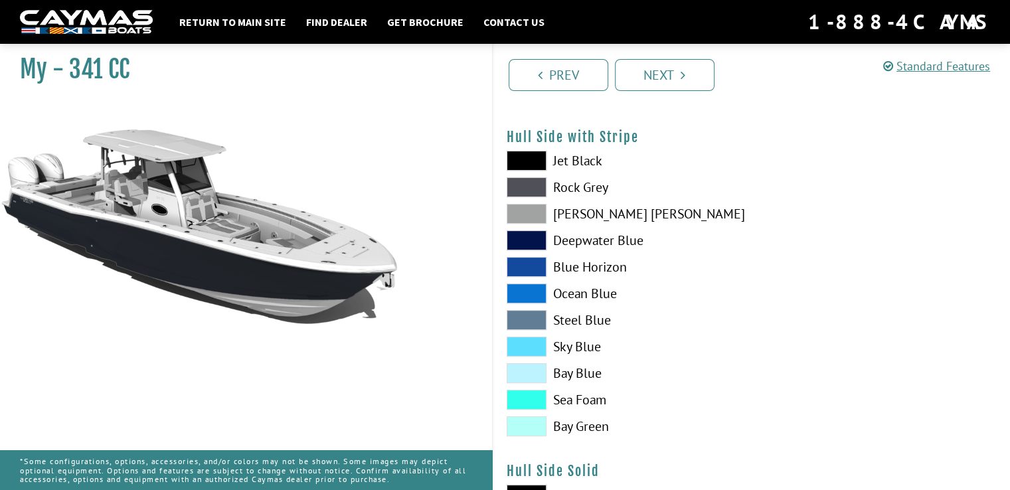
click at [531, 423] on span at bounding box center [527, 426] width 40 height 20
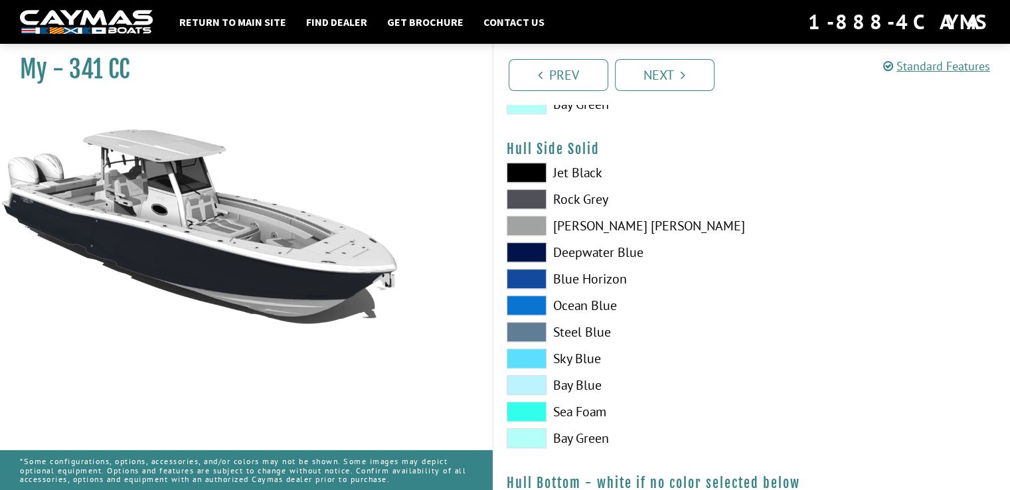
scroll to position [610, 0]
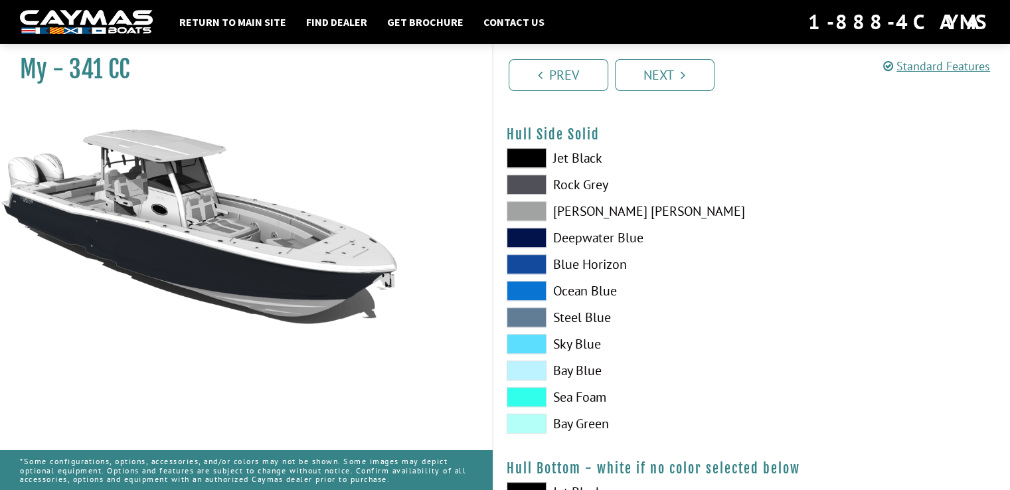
click at [540, 419] on span at bounding box center [527, 424] width 40 height 20
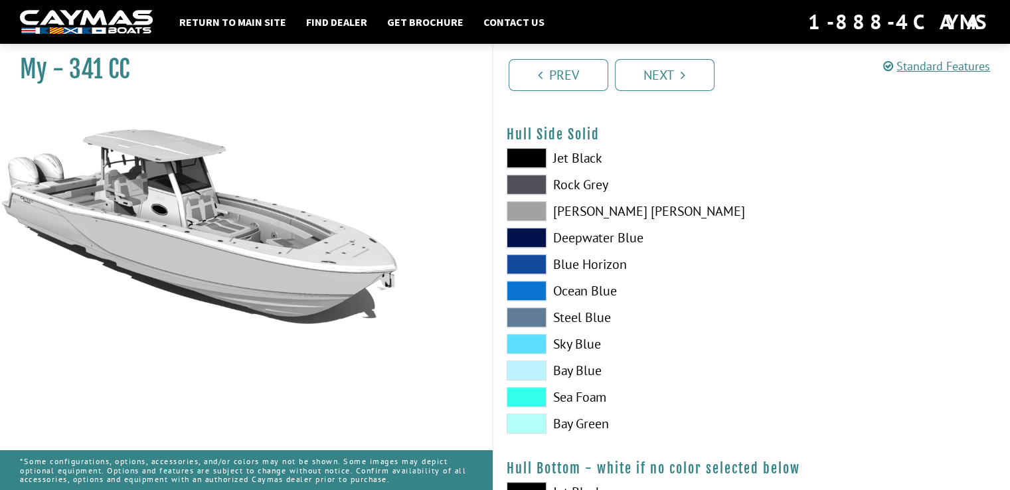
click at [536, 397] on span at bounding box center [527, 397] width 40 height 20
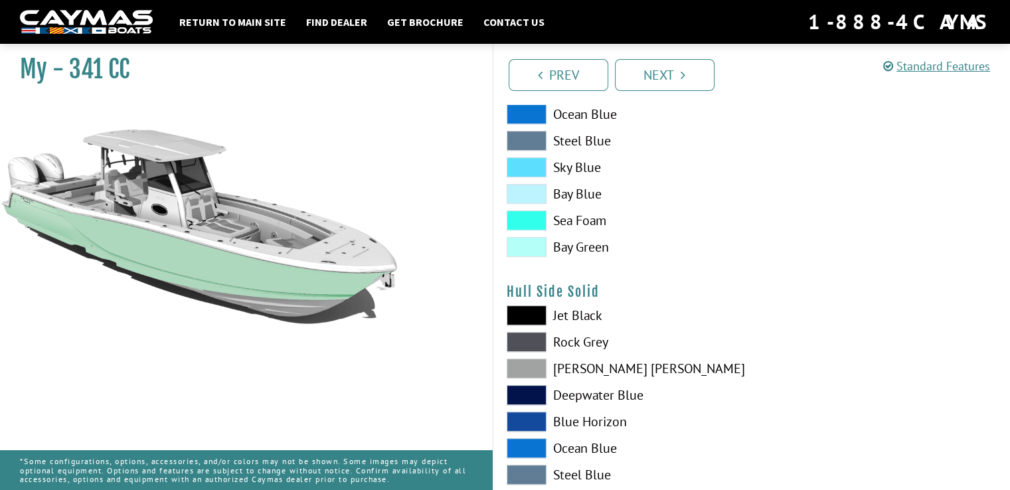
scroll to position [445, 0]
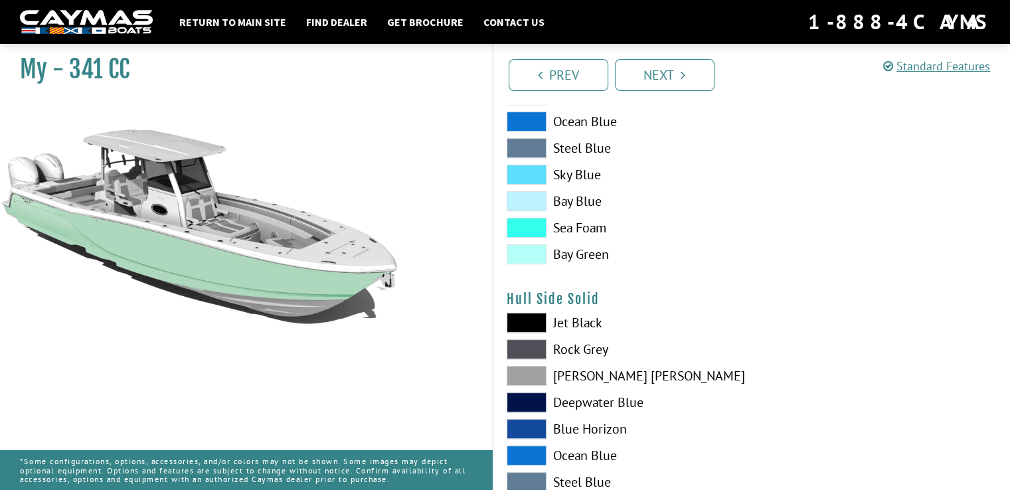
click at [526, 221] on span at bounding box center [527, 228] width 40 height 20
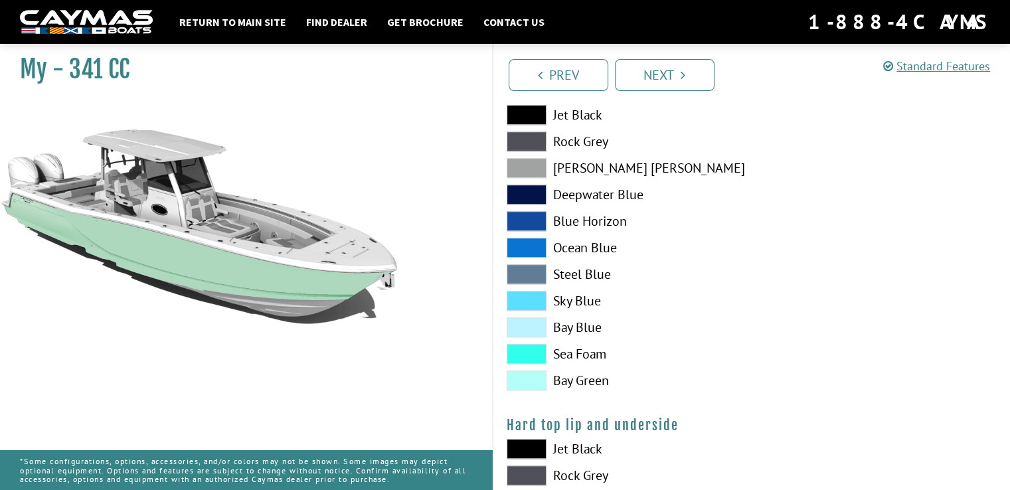
scroll to position [993, 0]
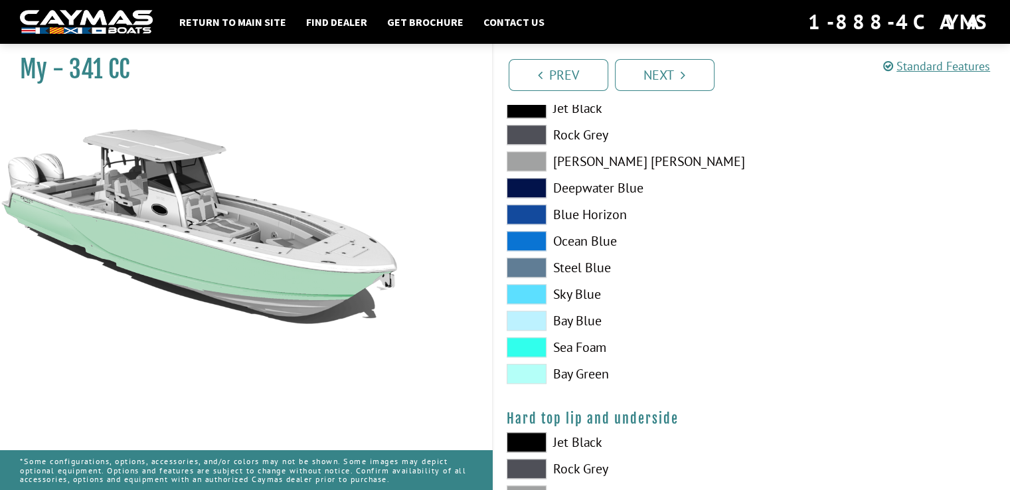
click at [534, 345] on span at bounding box center [527, 347] width 40 height 20
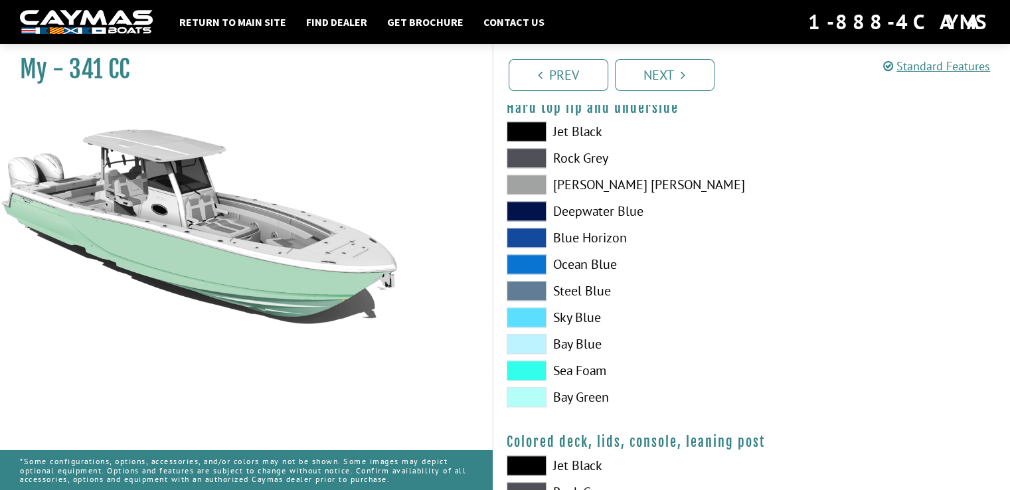
scroll to position [1307, 0]
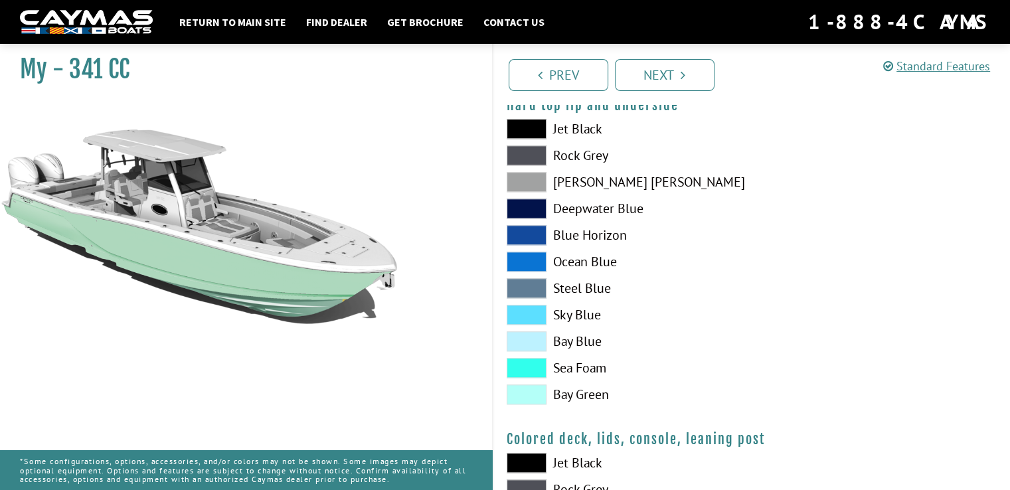
click at [539, 372] on span at bounding box center [527, 368] width 40 height 20
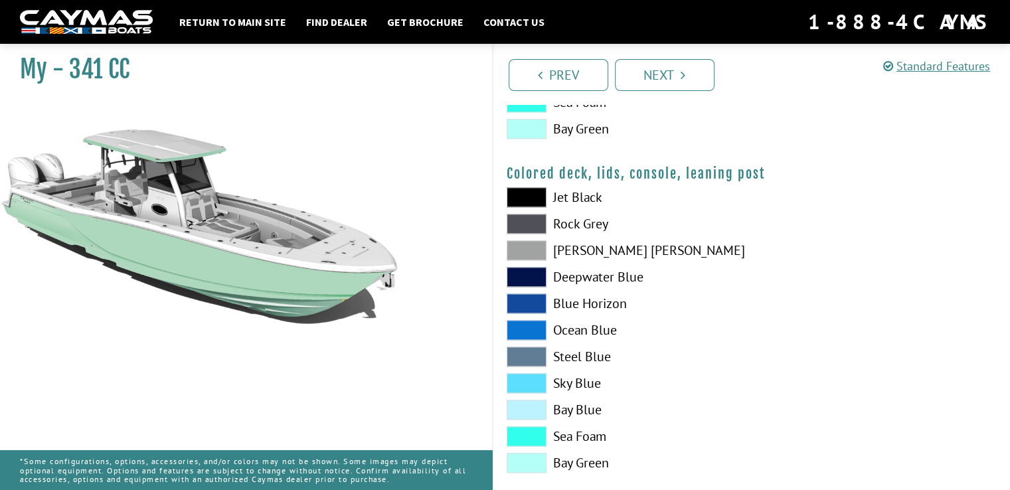
scroll to position [1593, 0]
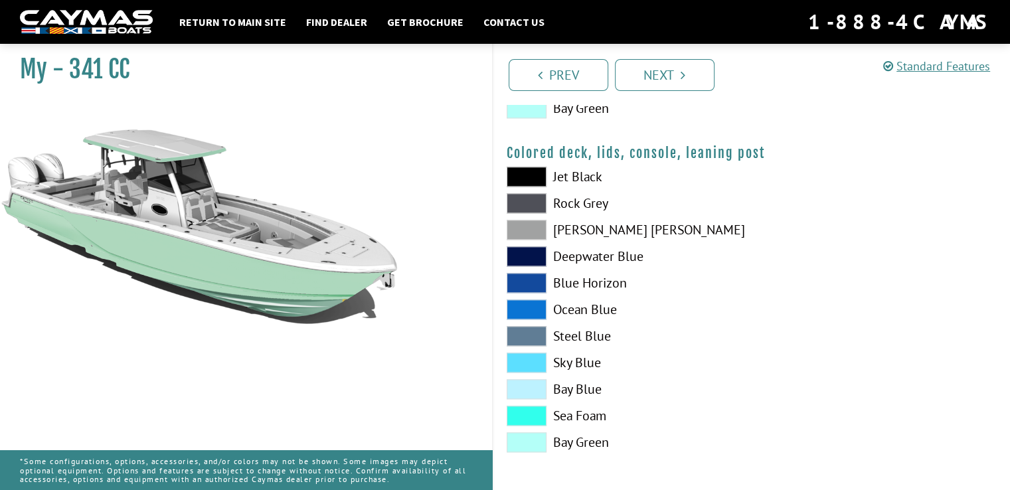
click at [533, 415] on span at bounding box center [527, 416] width 40 height 20
click at [693, 84] on link "Next" at bounding box center [665, 75] width 100 height 32
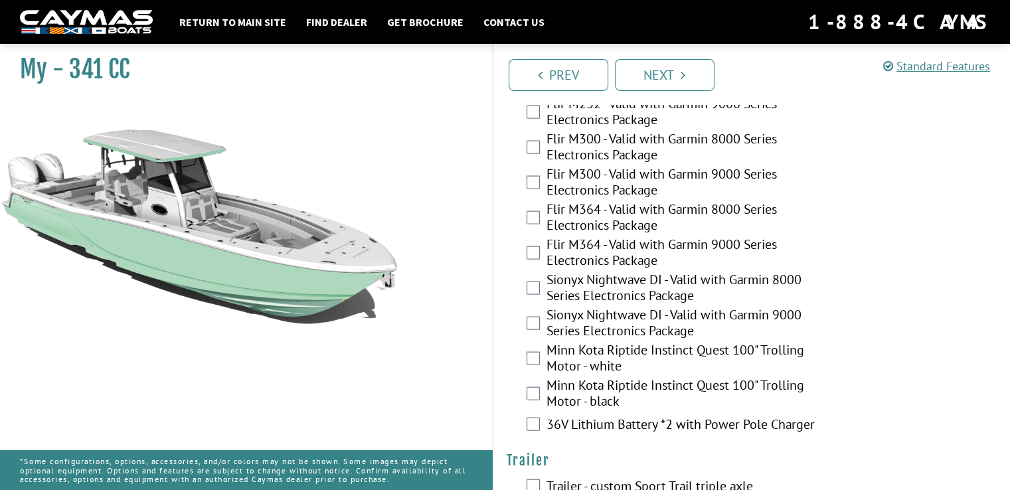
scroll to position [2836, 0]
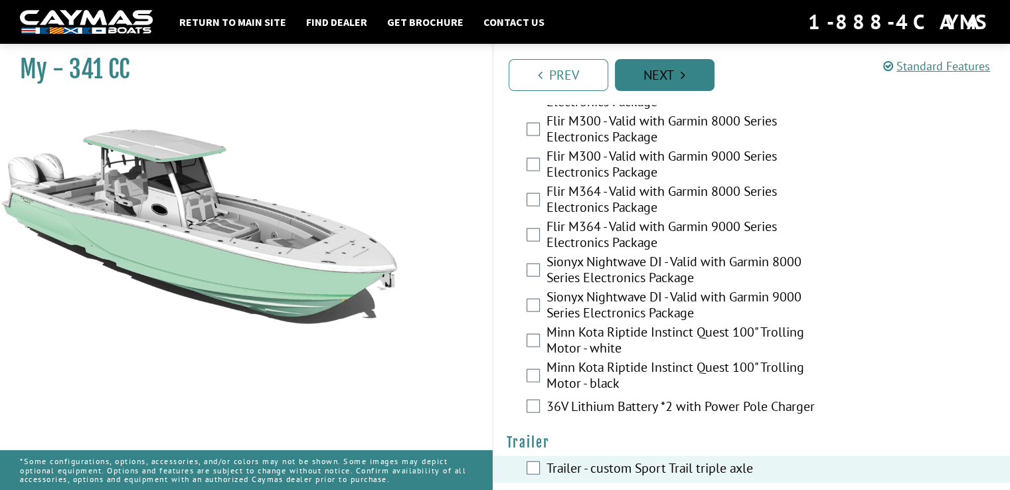
click at [656, 64] on link "Next" at bounding box center [665, 75] width 100 height 32
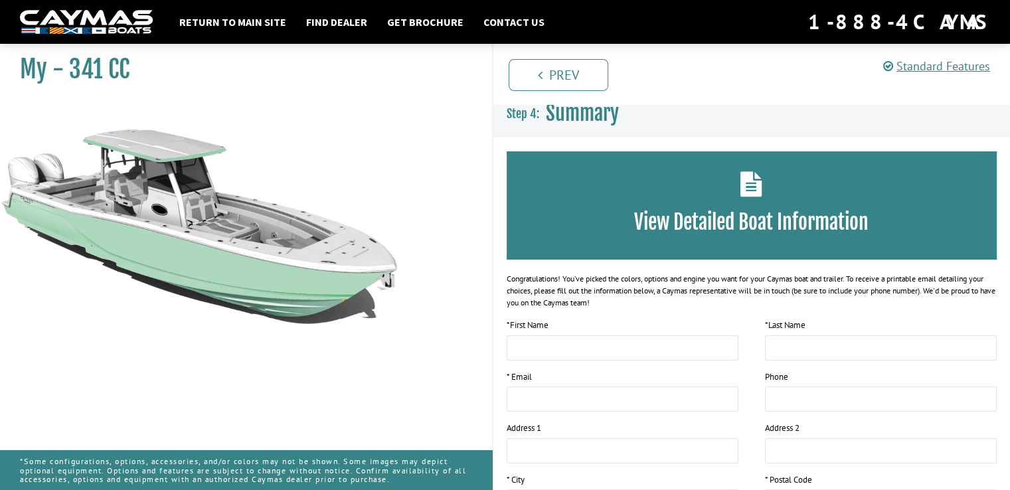
scroll to position [0, 0]
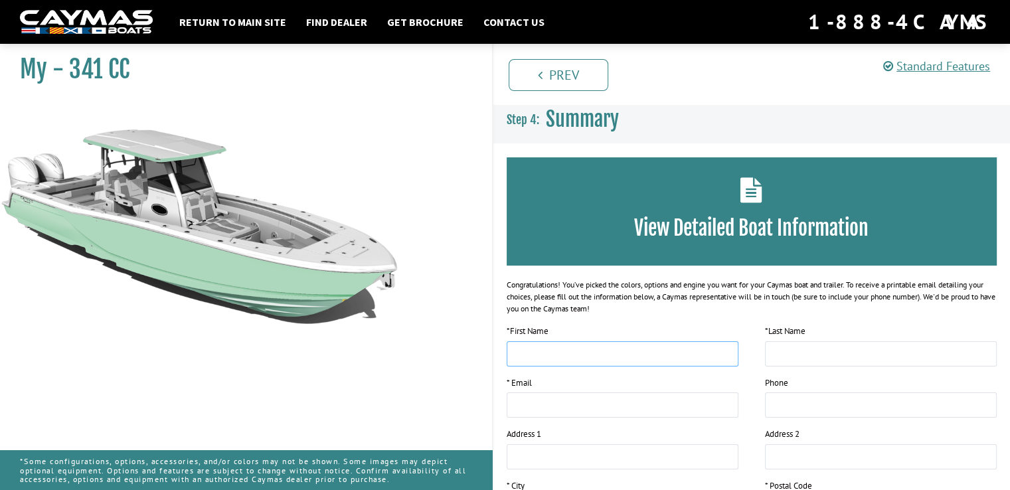
click at [523, 359] on input "text" at bounding box center [623, 353] width 232 height 25
type input "**********"
click at [774, 352] on input "text" at bounding box center [881, 353] width 232 height 25
type input "**********"
click at [617, 400] on input "email" at bounding box center [623, 404] width 232 height 25
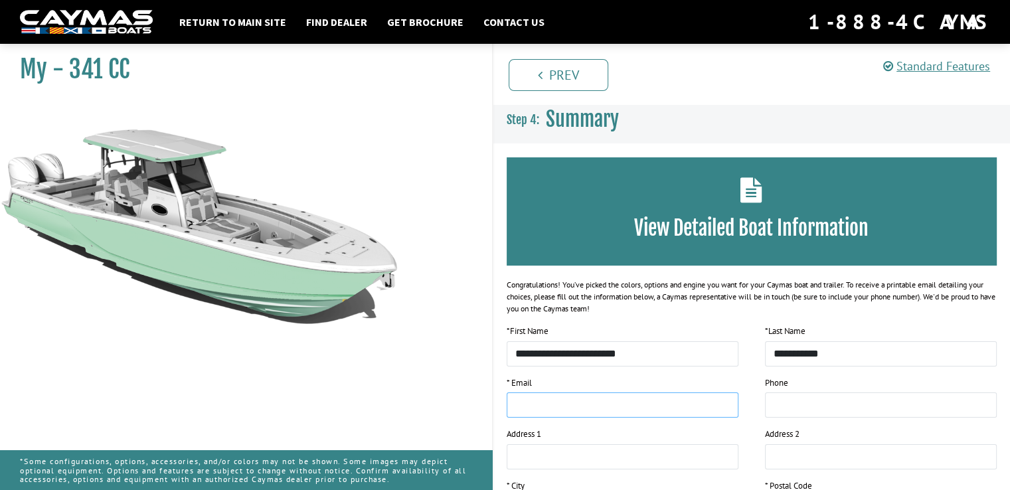
type input "**********"
click at [774, 407] on input "tel" at bounding box center [881, 404] width 232 height 25
type input "**********"
click at [697, 462] on input "text" at bounding box center [623, 456] width 232 height 25
type input "**********"
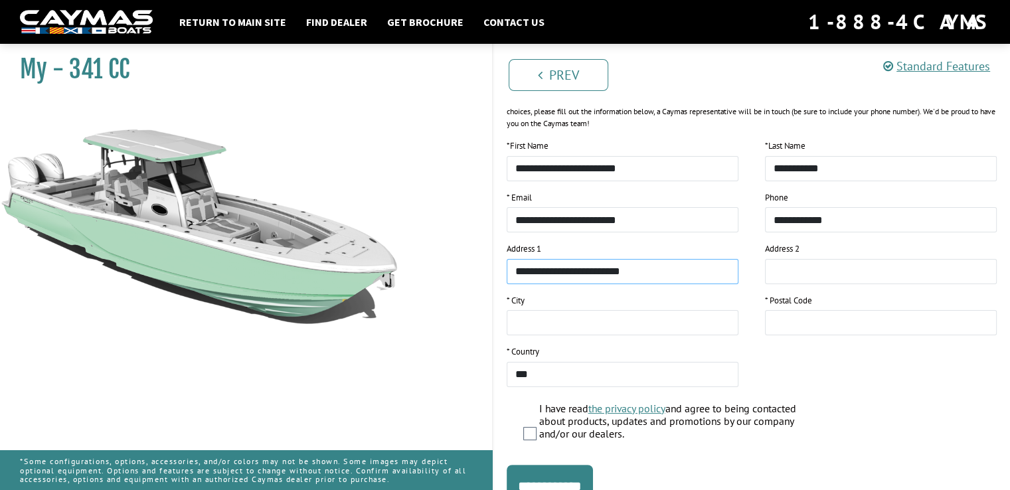
scroll to position [187, 0]
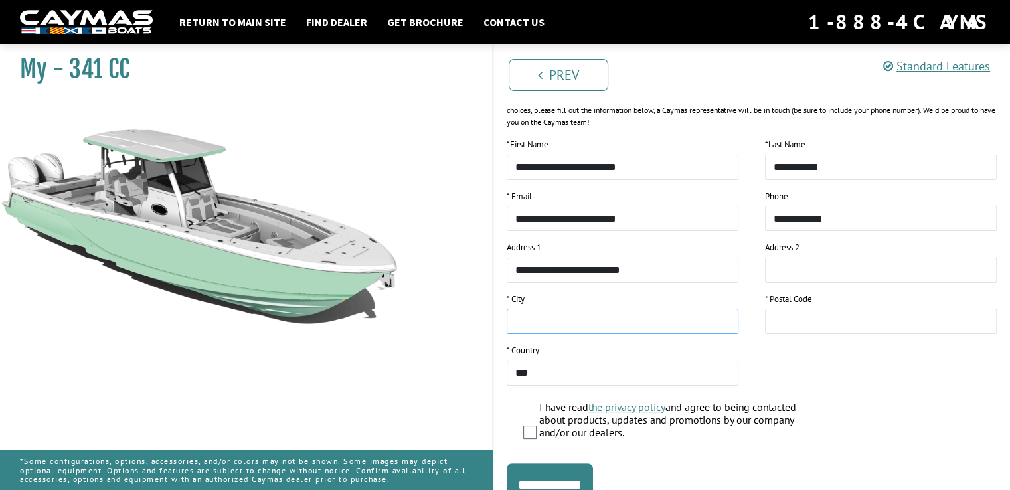
click at [640, 325] on input "text" at bounding box center [623, 321] width 232 height 25
type input "********"
click at [780, 322] on input "text" at bounding box center [881, 321] width 232 height 25
type input "*****"
click at [536, 477] on input "**********" at bounding box center [550, 484] width 86 height 42
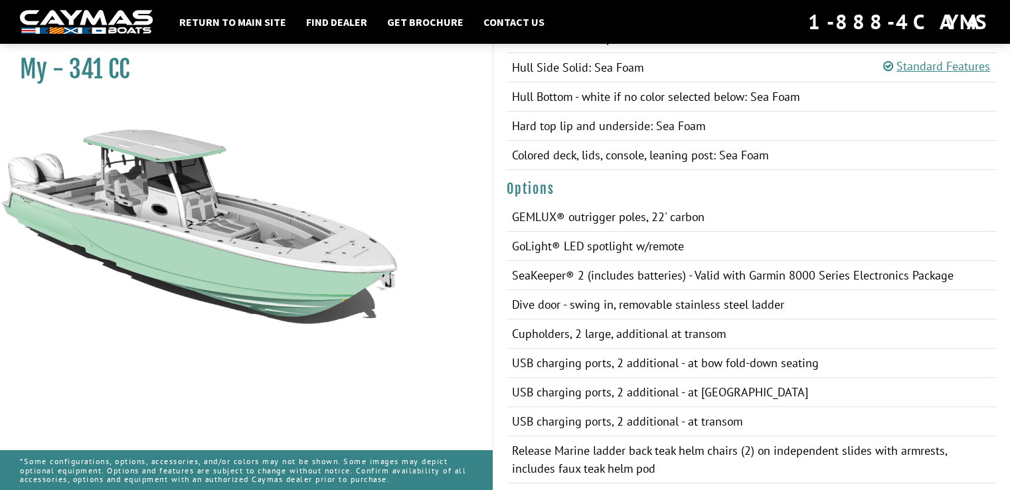
scroll to position [816, 0]
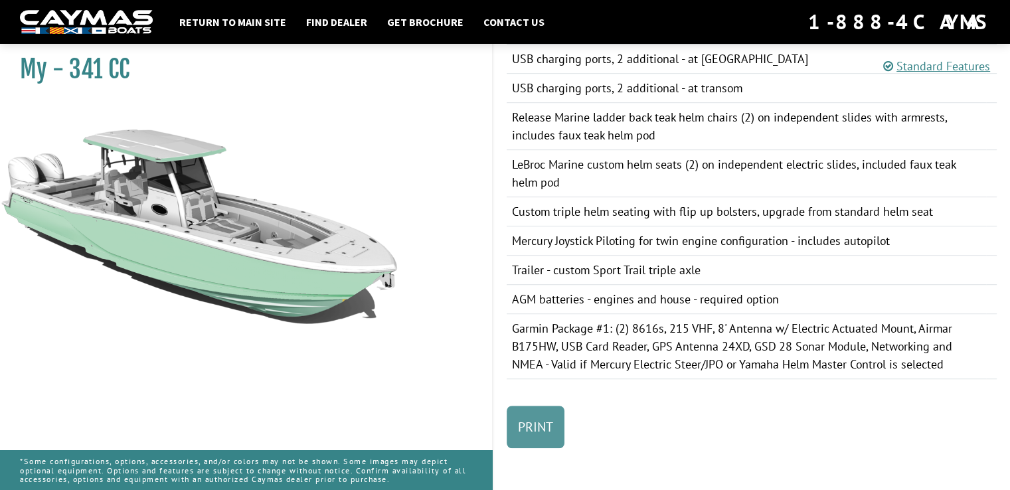
click at [528, 430] on link "Print" at bounding box center [536, 427] width 58 height 42
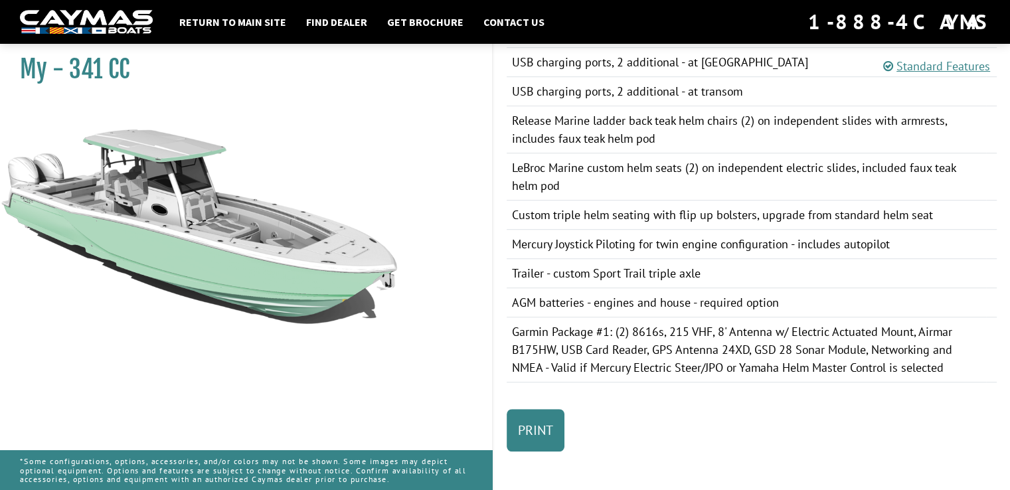
scroll to position [816, 0]
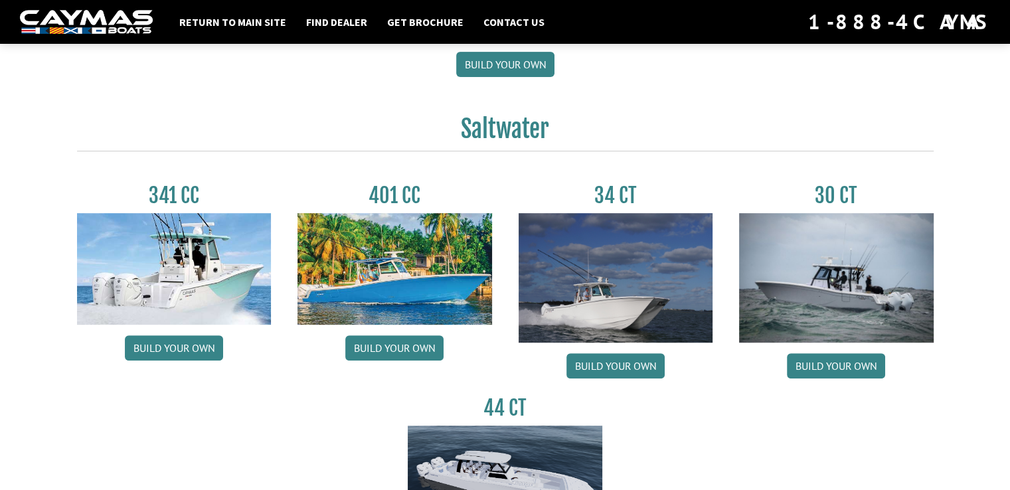
scroll to position [523, 0]
